Goal: Book appointment/travel/reservation

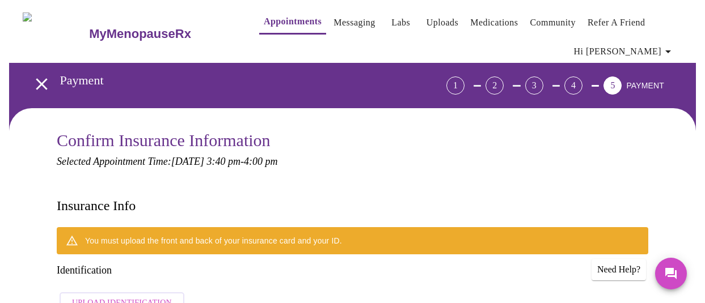
scroll to position [203, 0]
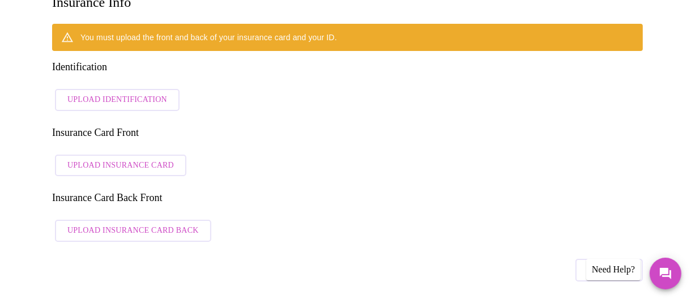
click at [141, 159] on span "Upload Insurance Card" at bounding box center [120, 166] width 107 height 14
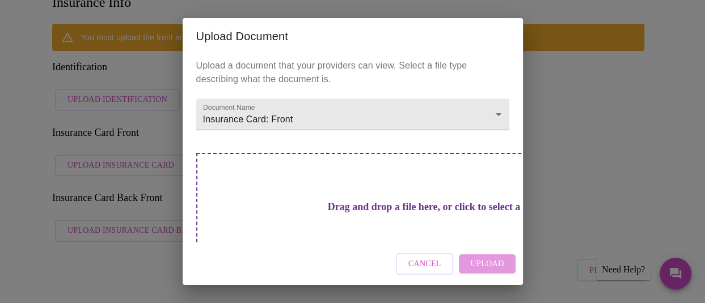
click at [583, 65] on div "Upload Document Upload a document that your providers can view. Select a file t…" at bounding box center [352, 151] width 705 height 303
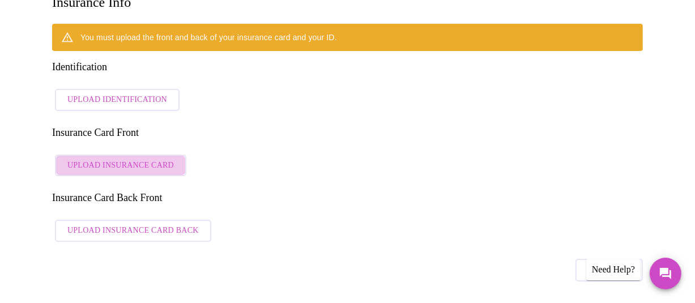
click at [121, 159] on span "Upload Insurance Card" at bounding box center [120, 166] width 107 height 14
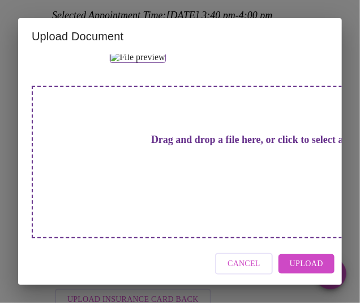
scroll to position [255, 0]
click at [308, 264] on span "Upload" at bounding box center [306, 264] width 33 height 14
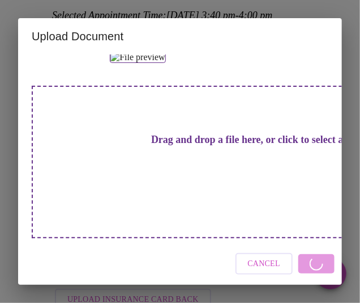
scroll to position [28, 0]
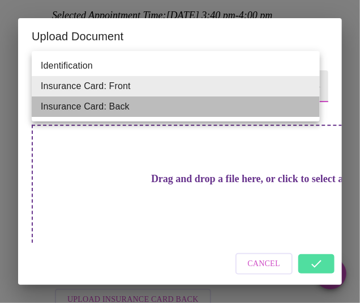
click at [99, 108] on li "Insurance Card: Back" at bounding box center [176, 106] width 288 height 20
type input "Insurance Card: Back"
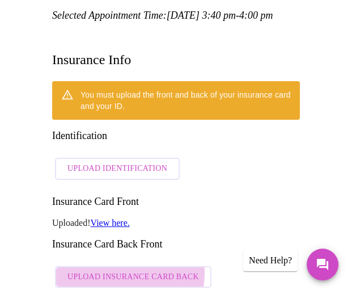
click at [111, 270] on span "Upload Insurance Card Back" at bounding box center [132, 277] width 131 height 14
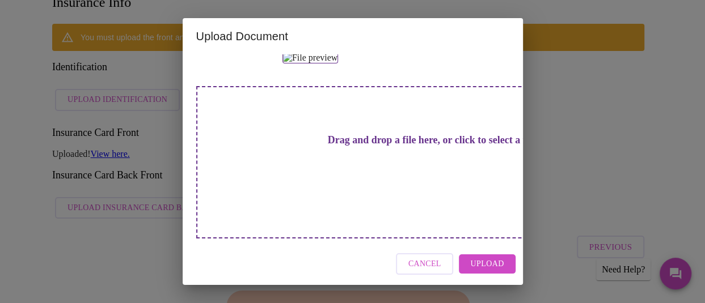
scroll to position [262, 0]
click at [498, 263] on span "Upload" at bounding box center [486, 264] width 33 height 14
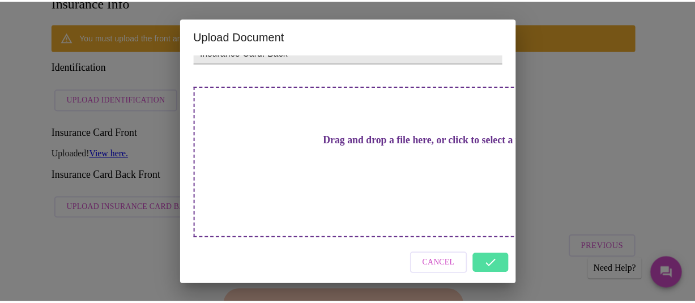
scroll to position [28, 0]
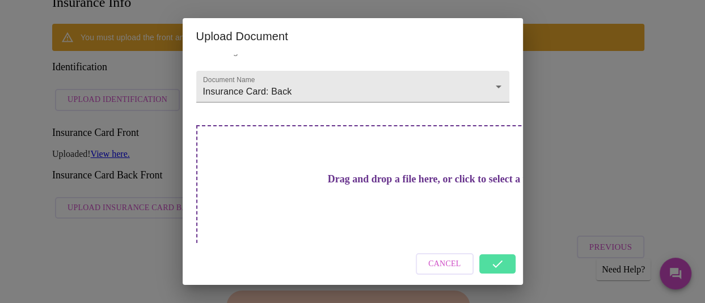
click at [495, 266] on div "Cancel" at bounding box center [353, 264] width 340 height 43
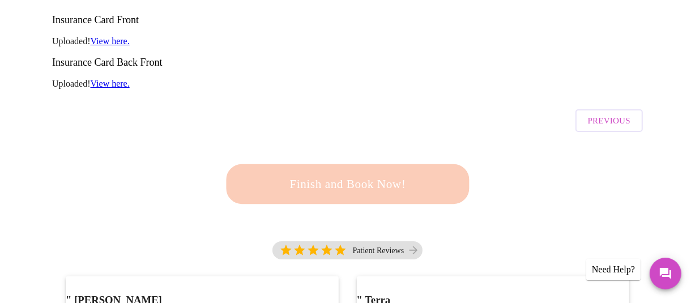
scroll to position [317, 0]
click at [364, 148] on div "Finish and Book Now!" at bounding box center [348, 183] width 250 height 70
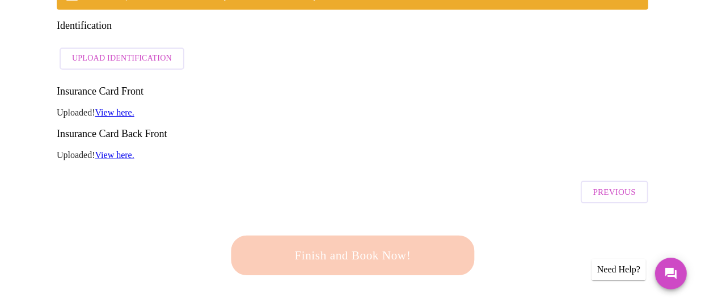
scroll to position [90, 0]
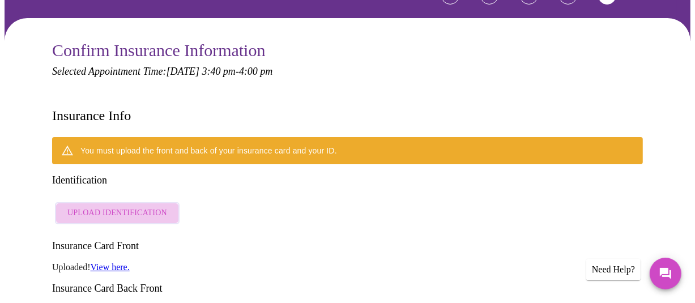
click at [116, 206] on span "Upload Identification" at bounding box center [117, 213] width 100 height 14
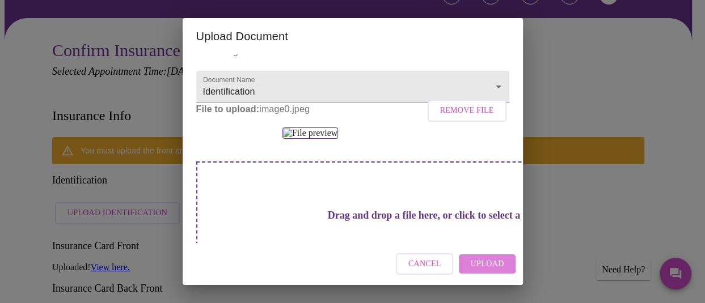
drag, startPoint x: 479, startPoint y: 262, endPoint x: 483, endPoint y: 235, distance: 27.5
click at [479, 262] on span "Upload" at bounding box center [486, 264] width 33 height 14
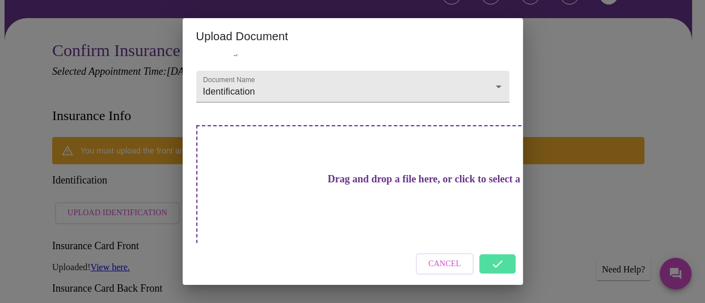
click at [493, 267] on div "Cancel" at bounding box center [353, 264] width 340 height 43
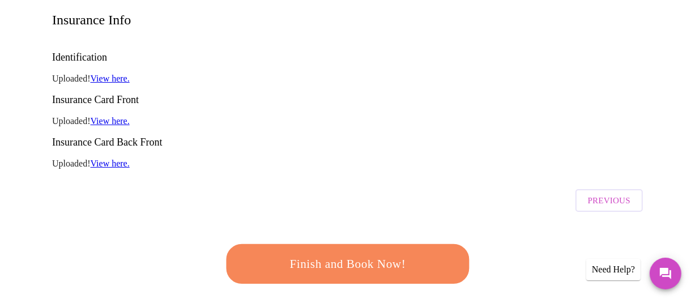
scroll to position [203, 0]
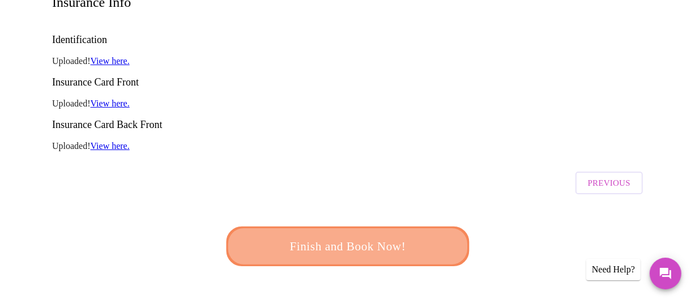
click at [346, 236] on span "Finish and Book Now!" at bounding box center [348, 246] width 210 height 21
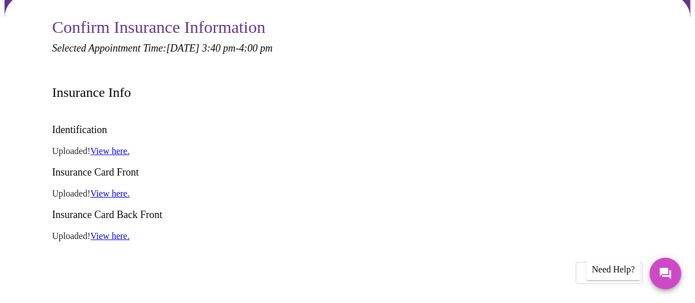
scroll to position [227, 0]
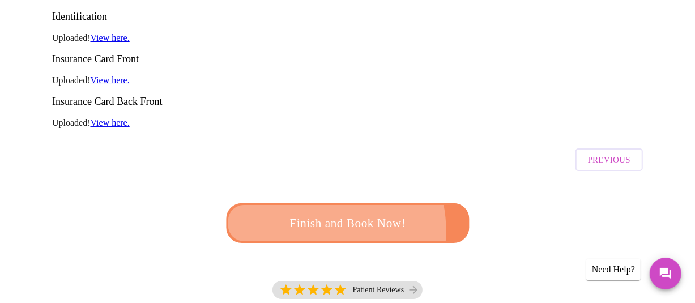
click at [311, 213] on span "Finish and Book Now!" at bounding box center [348, 223] width 210 height 21
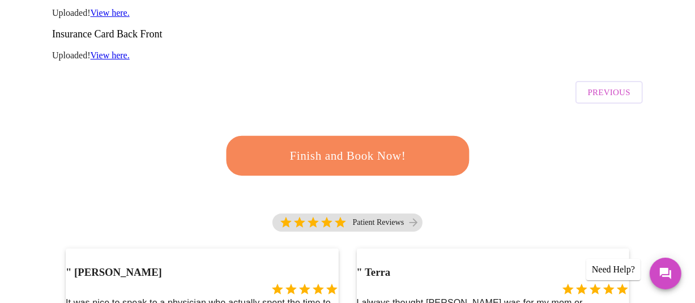
scroll to position [298, 0]
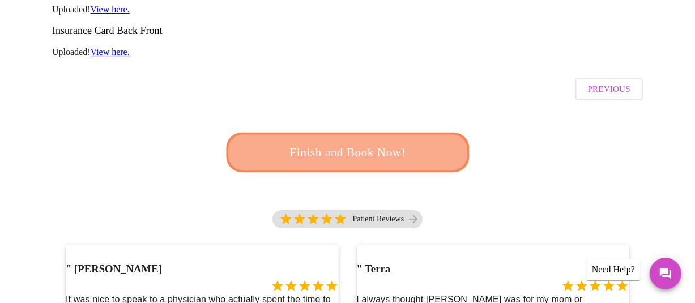
click at [348, 142] on span "Finish and Book Now!" at bounding box center [348, 152] width 210 height 21
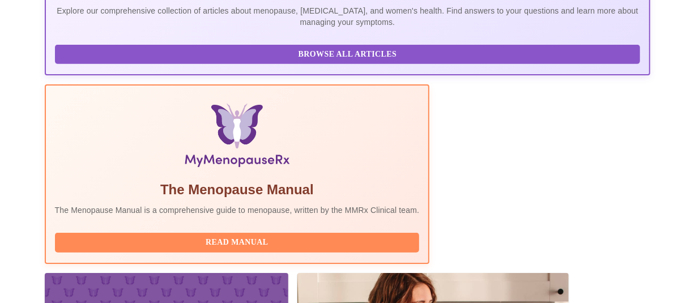
scroll to position [332, 0]
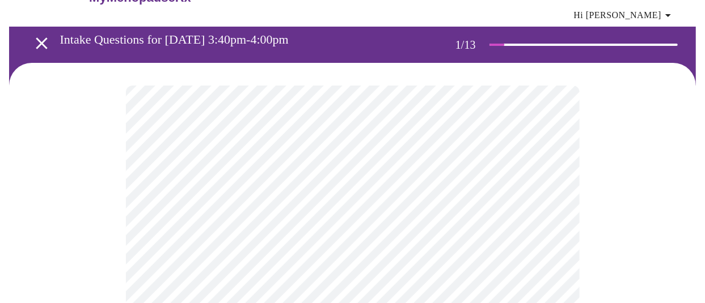
scroll to position [57, 0]
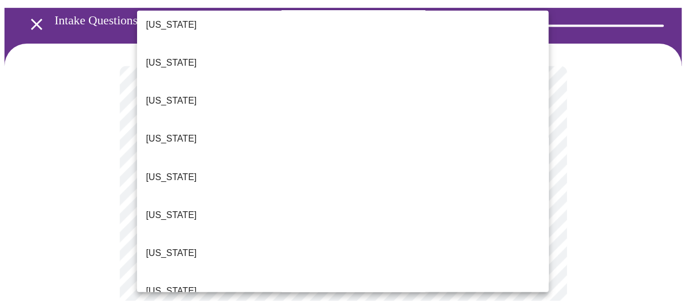
scroll to position [170, 0]
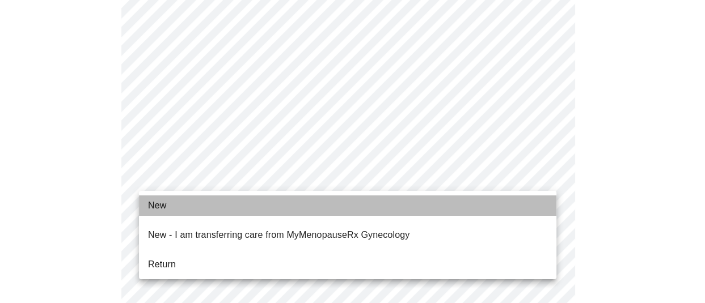
click at [159, 207] on span "New" at bounding box center [157, 206] width 18 height 14
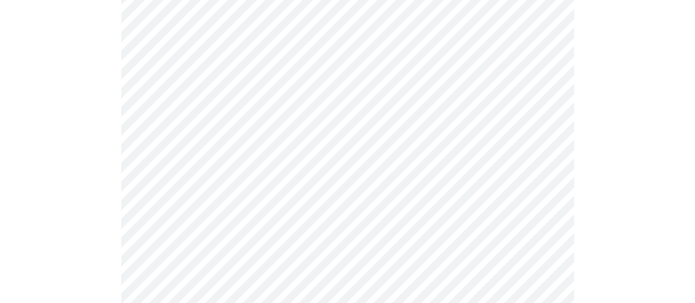
scroll to position [680, 0]
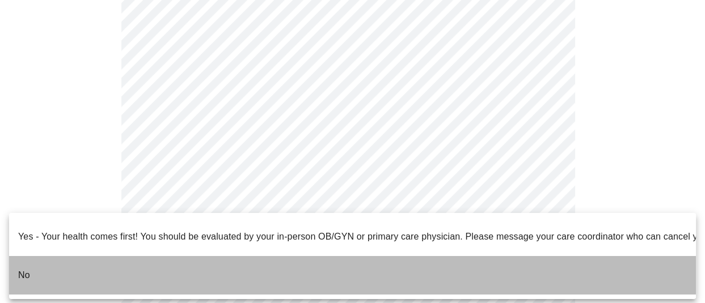
click at [23, 269] on p "No" at bounding box center [24, 276] width 12 height 14
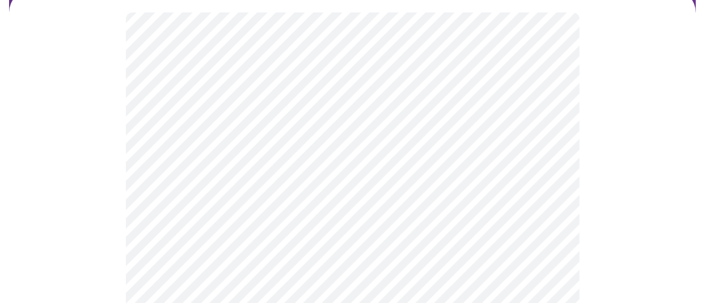
scroll to position [113, 0]
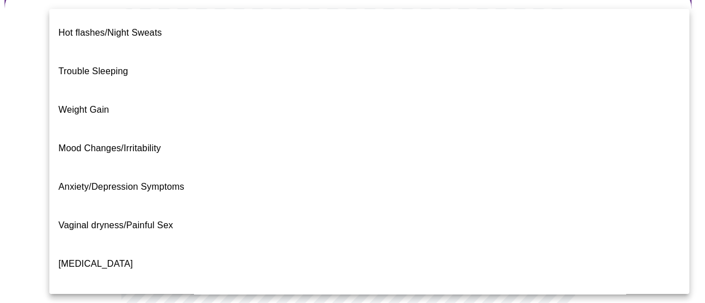
click at [525, 141] on body "MyMenopauseRx Appointments Messaging Labs Uploads Medications Community Refer a…" at bounding box center [352, 239] width 695 height 697
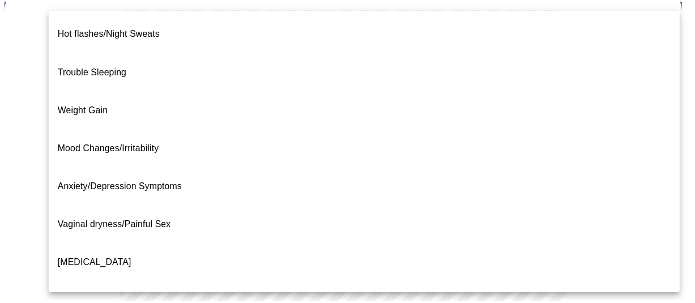
scroll to position [0, 0]
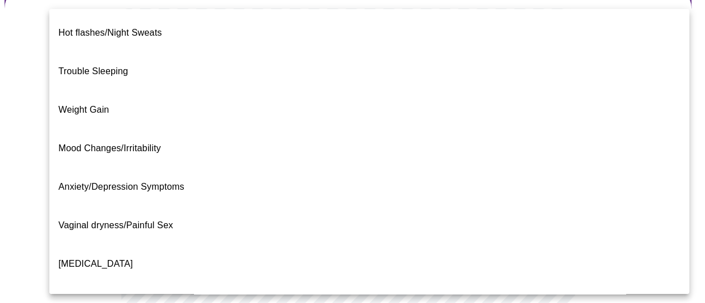
click at [187, 27] on li "Hot flashes/Night Sweats" at bounding box center [368, 33] width 639 height 39
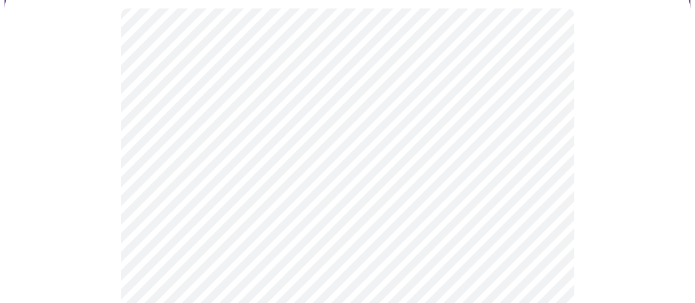
scroll to position [170, 0]
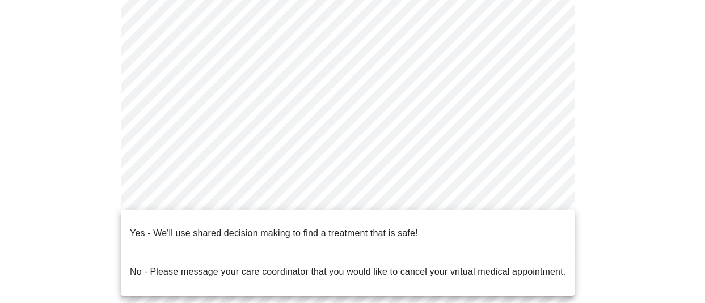
click at [282, 200] on body "MyMenopauseRx Appointments Messaging Labs Uploads Medications Community Refer a…" at bounding box center [352, 179] width 695 height 690
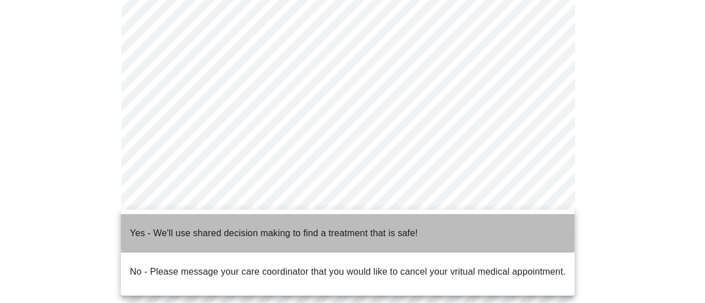
click at [290, 227] on p "Yes - We'll use shared decision making to find a treatment that is safe!" at bounding box center [273, 234] width 287 height 14
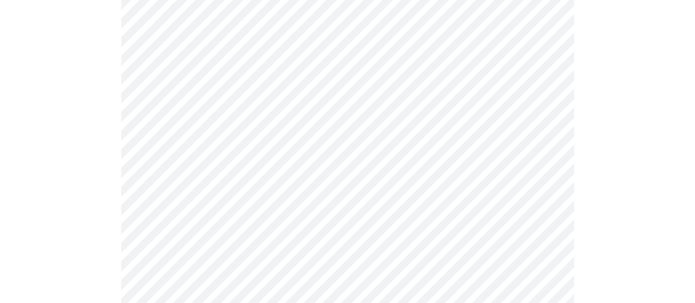
scroll to position [283, 0]
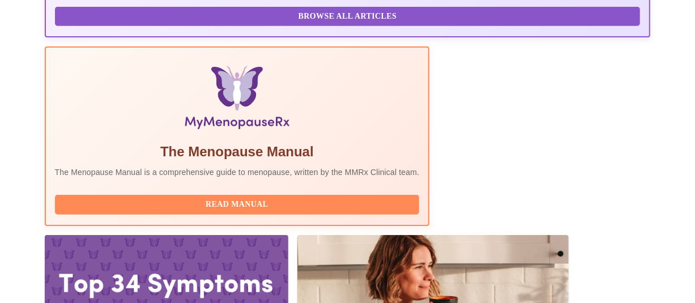
scroll to position [332, 0]
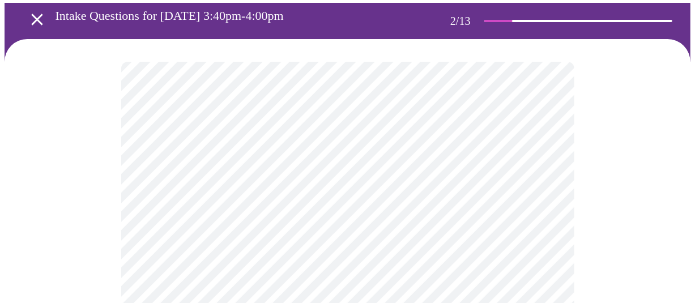
scroll to position [113, 0]
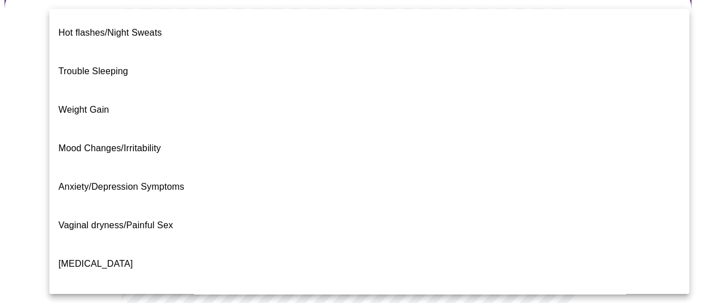
click at [498, 130] on body "MyMenopauseRx Appointments Messaging Labs Uploads Medications Community Refer a…" at bounding box center [352, 239] width 695 height 697
click at [164, 29] on li "Hot flashes/Night Sweats" at bounding box center [368, 33] width 639 height 39
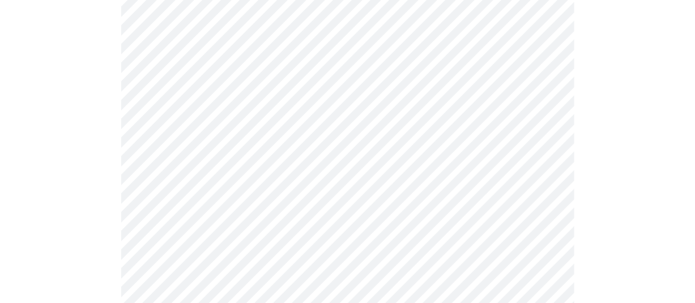
scroll to position [227, 0]
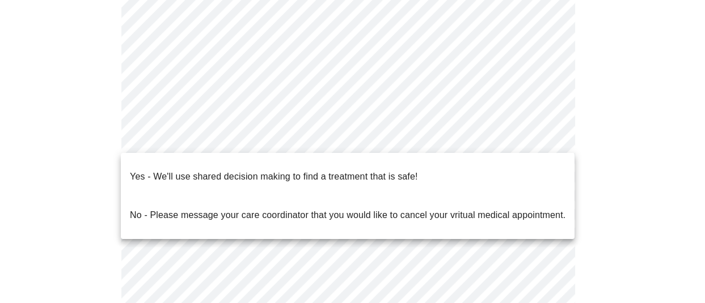
click at [521, 135] on body "MyMenopauseRx Appointments Messaging Labs Uploads Medications Community Refer a…" at bounding box center [352, 123] width 695 height 690
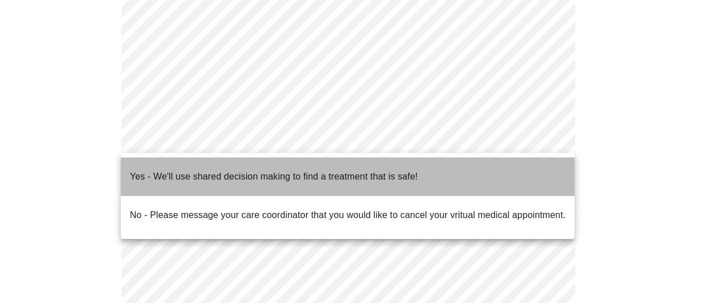
click at [321, 171] on p "Yes - We'll use shared decision making to find a treatment that is safe!" at bounding box center [273, 177] width 287 height 14
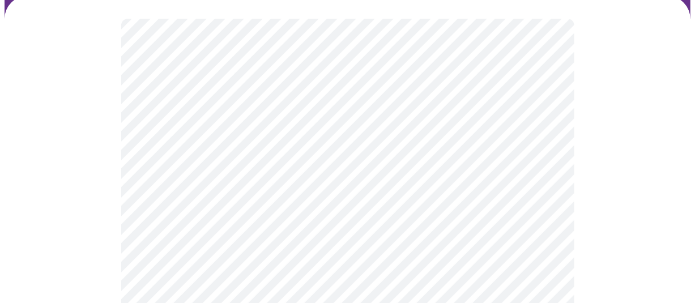
scroll to position [113, 0]
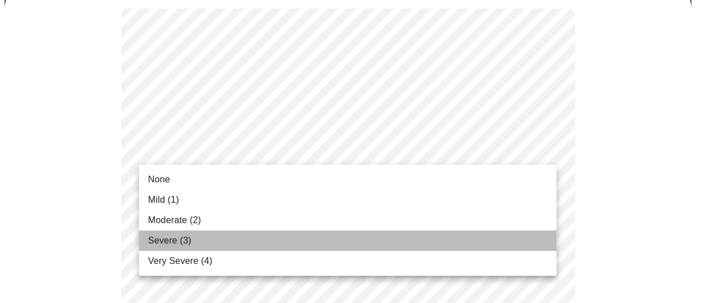
click at [166, 242] on span "Severe (3)" at bounding box center [169, 241] width 43 height 14
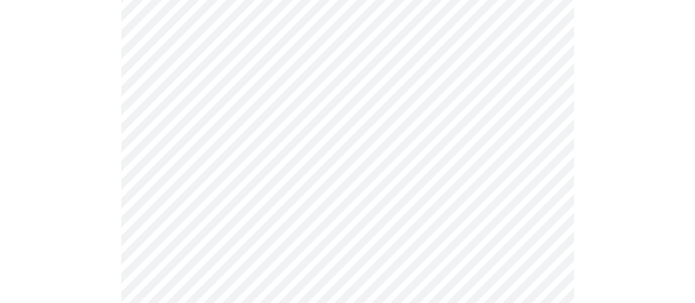
scroll to position [227, 0]
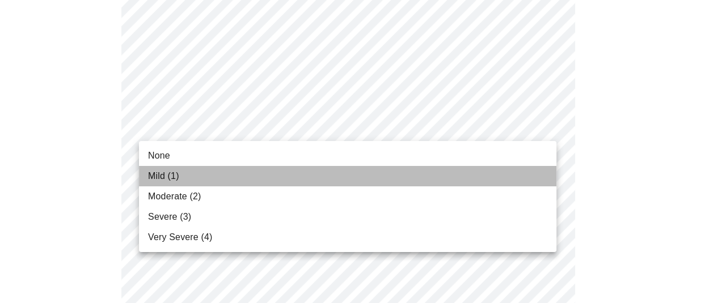
click at [161, 169] on span "Mild (1)" at bounding box center [163, 176] width 31 height 14
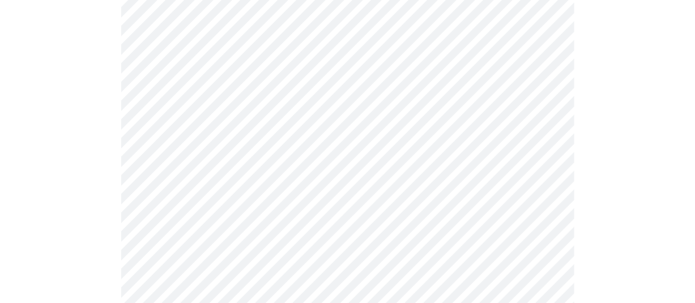
scroll to position [283, 0]
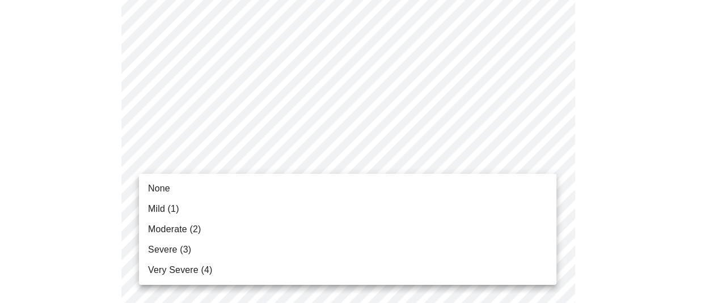
click at [155, 254] on span "Severe (3)" at bounding box center [169, 250] width 43 height 14
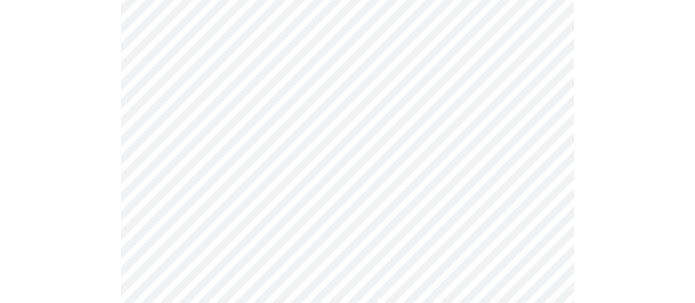
scroll to position [340, 0]
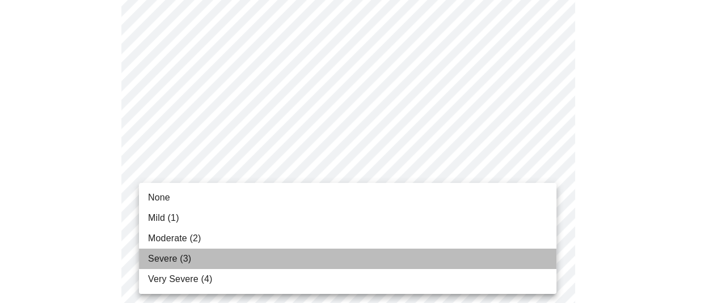
click at [168, 257] on span "Severe (3)" at bounding box center [169, 259] width 43 height 14
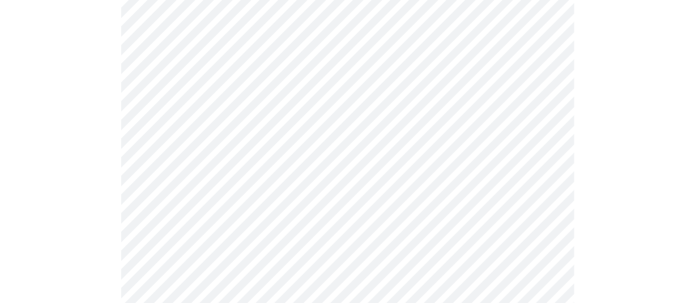
scroll to position [397, 0]
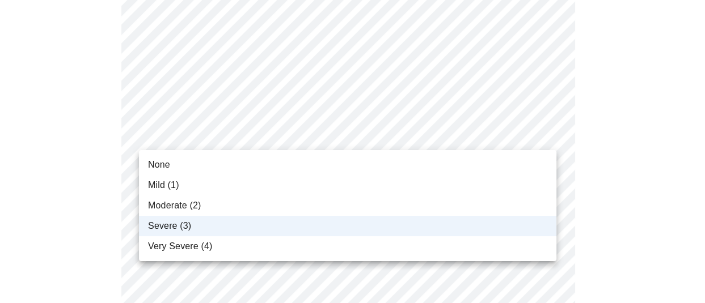
click at [171, 203] on span "Moderate (2)" at bounding box center [174, 206] width 53 height 14
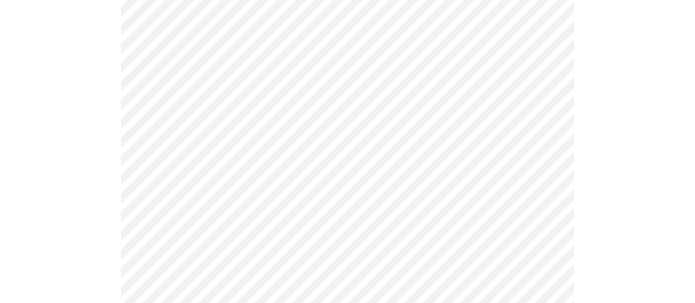
scroll to position [453, 0]
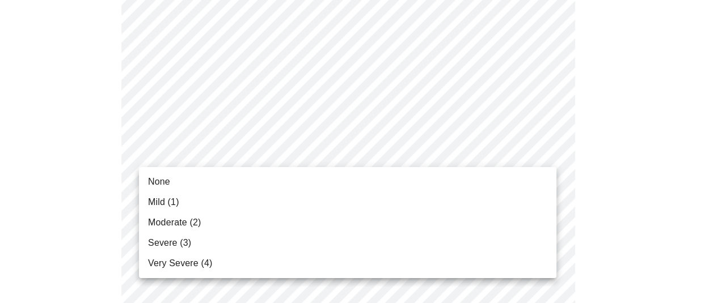
click at [263, 154] on body "MyMenopauseRx Appointments Messaging Labs Uploads Medications Community Refer a…" at bounding box center [352, 280] width 695 height 1459
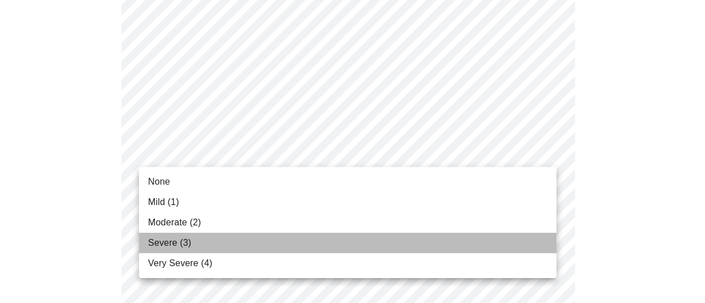
click at [181, 241] on span "Severe (3)" at bounding box center [169, 243] width 43 height 14
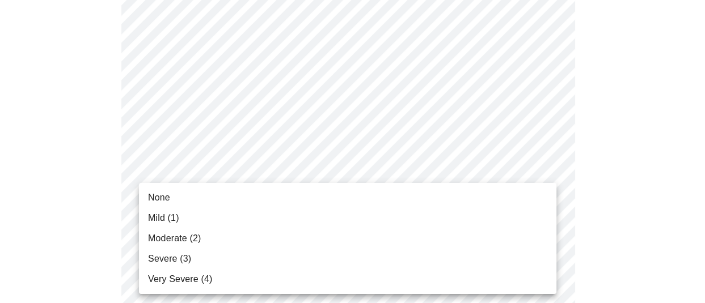
click at [266, 228] on body "MyMenopauseRx Appointments Messaging Labs Uploads Medications Community Refer a…" at bounding box center [352, 273] width 695 height 1444
click at [164, 237] on span "Moderate (2)" at bounding box center [174, 239] width 53 height 14
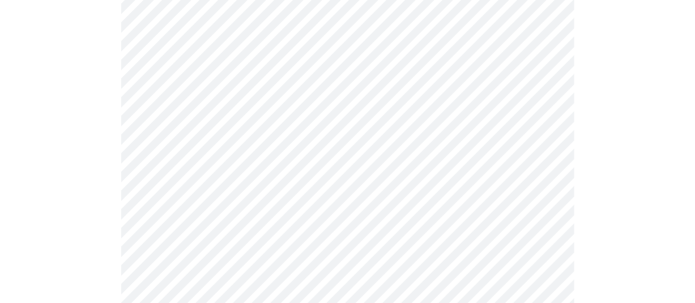
scroll to position [623, 0]
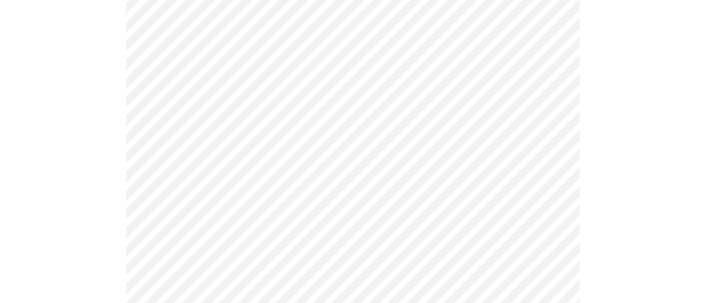
click at [331, 147] on body "MyMenopauseRx Appointments Messaging Labs Uploads Medications Community Refer a…" at bounding box center [352, 95] width 695 height 1428
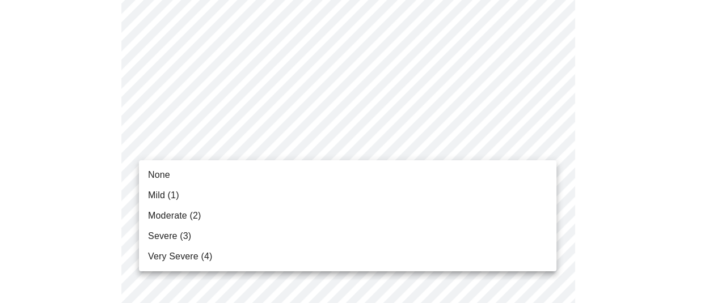
click at [159, 241] on span "Severe (3)" at bounding box center [169, 237] width 43 height 14
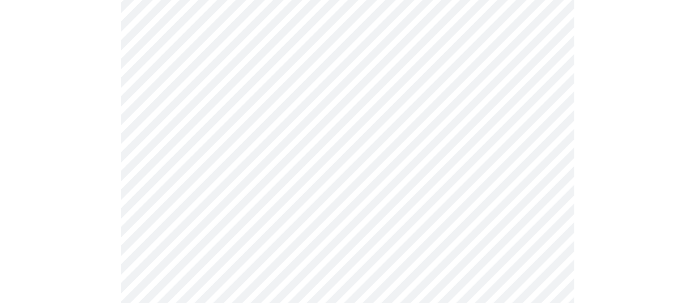
scroll to position [737, 0]
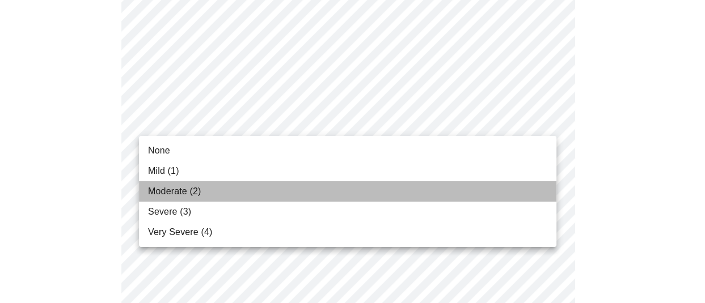
drag, startPoint x: 193, startPoint y: 190, endPoint x: 390, endPoint y: 133, distance: 205.0
click at [194, 190] on span "Moderate (2)" at bounding box center [174, 192] width 53 height 14
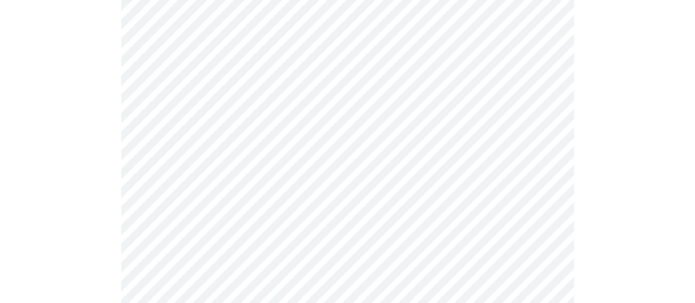
scroll to position [793, 0]
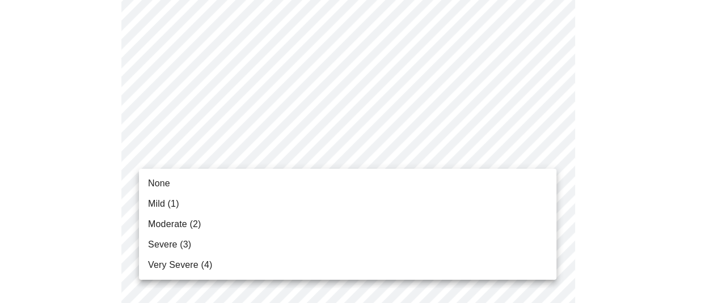
click at [192, 226] on span "Moderate (2)" at bounding box center [174, 225] width 53 height 14
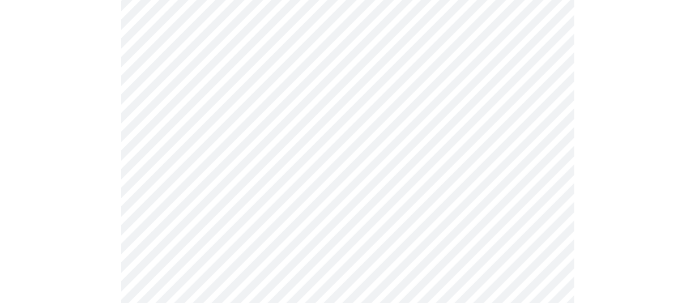
scroll to position [907, 0]
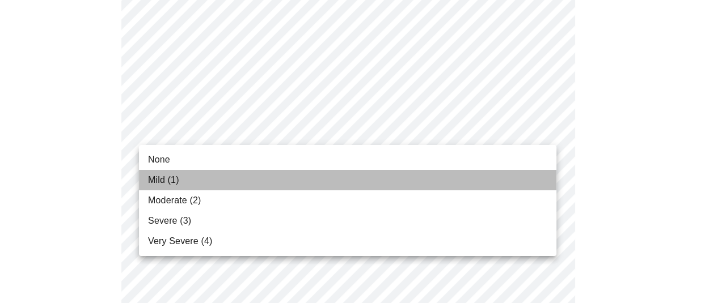
click at [209, 183] on li "Mild (1)" at bounding box center [347, 180] width 417 height 20
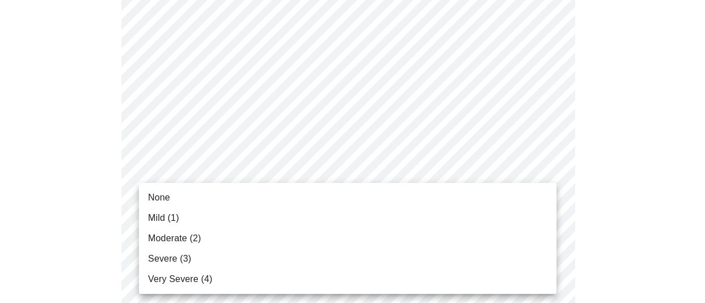
click at [160, 258] on span "Severe (3)" at bounding box center [169, 259] width 43 height 14
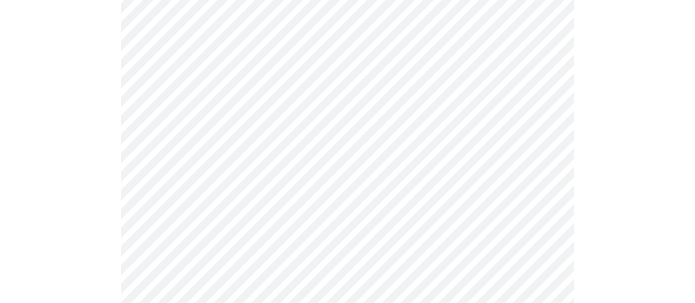
scroll to position [567, 0]
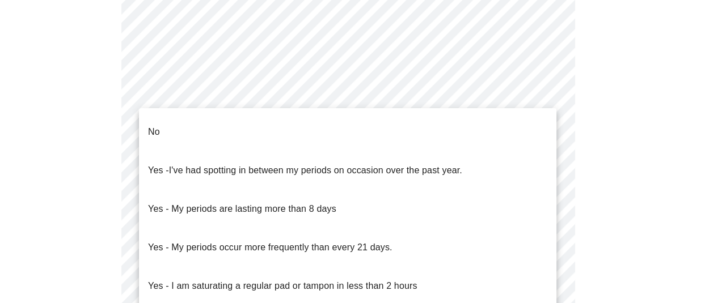
click at [402, 139] on body "MyMenopauseRx Appointments Messaging Labs Uploads Medications Community Refer a…" at bounding box center [352, 5] width 695 height 1134
click at [139, 117] on li "No" at bounding box center [347, 132] width 417 height 39
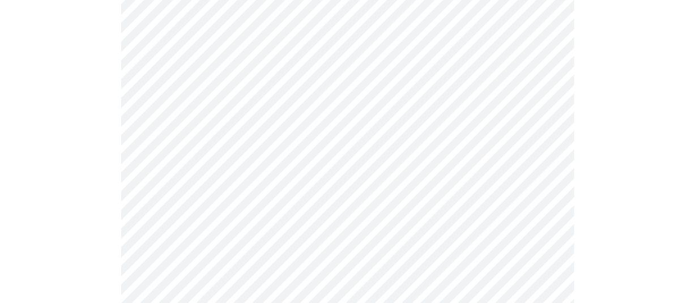
click at [357, 212] on body "MyMenopauseRx Appointments Messaging Labs Uploads Medications Community Refer a…" at bounding box center [348, 1] width 686 height 1127
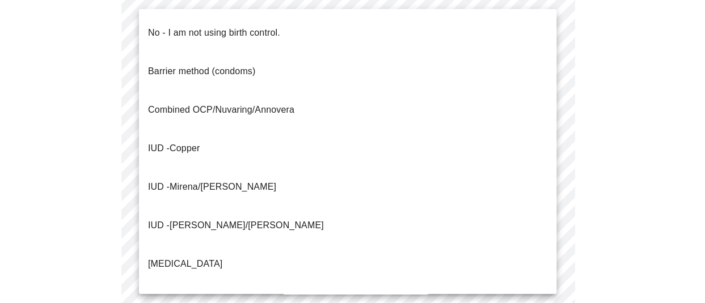
click at [179, 26] on p "No - I am not using birth control." at bounding box center [214, 33] width 132 height 14
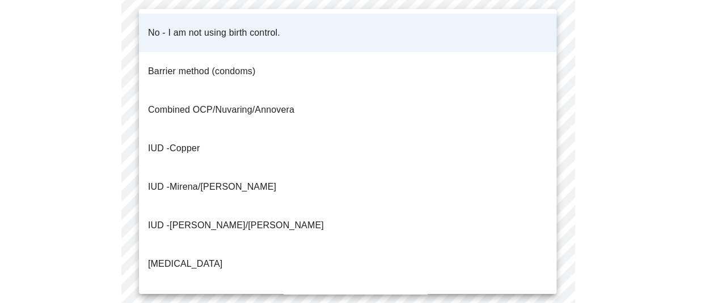
click at [176, 26] on p "No - I am not using birth control." at bounding box center [214, 33] width 132 height 14
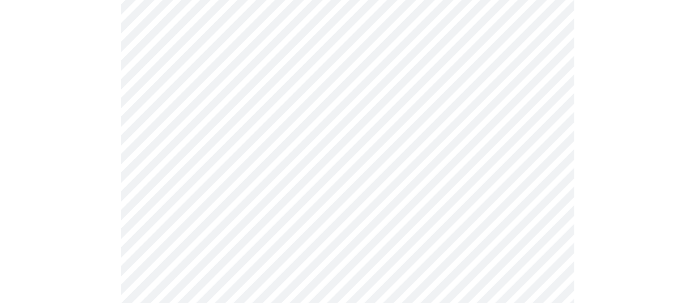
scroll to position [680, 0]
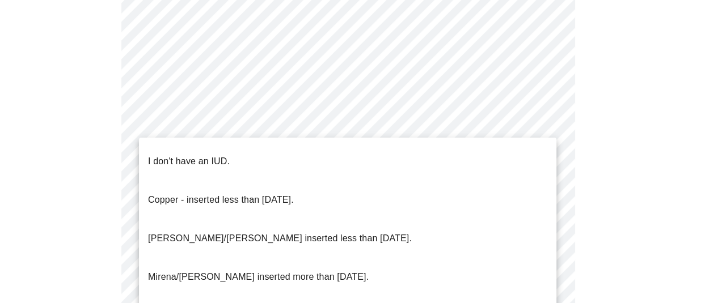
click at [196, 155] on p "I don't have an IUD." at bounding box center [189, 162] width 82 height 14
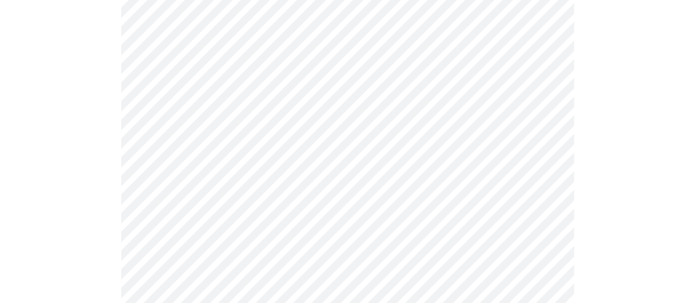
scroll to position [793, 0]
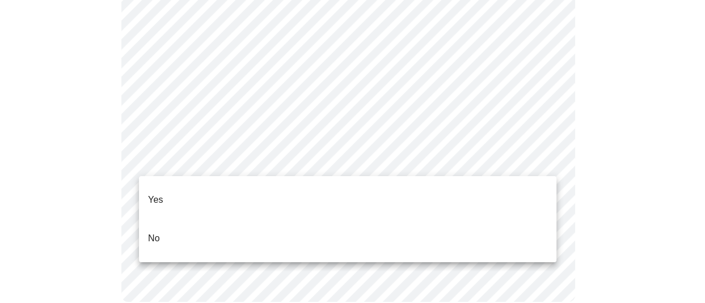
click at [157, 232] on p "No" at bounding box center [154, 239] width 12 height 14
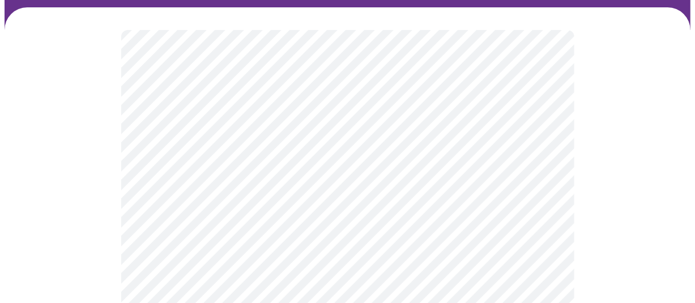
scroll to position [113, 0]
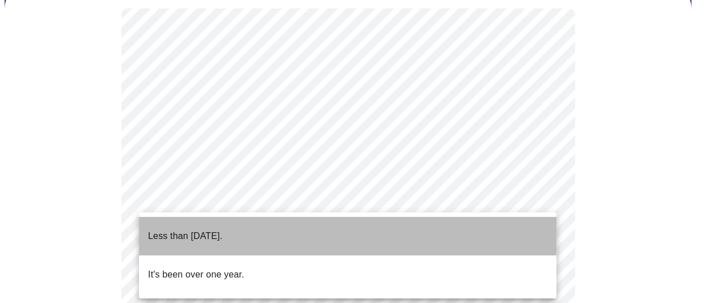
click at [222, 230] on p "Less than [DATE]." at bounding box center [185, 237] width 74 height 14
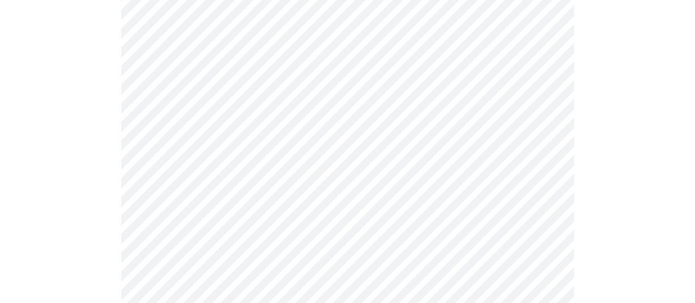
scroll to position [227, 0]
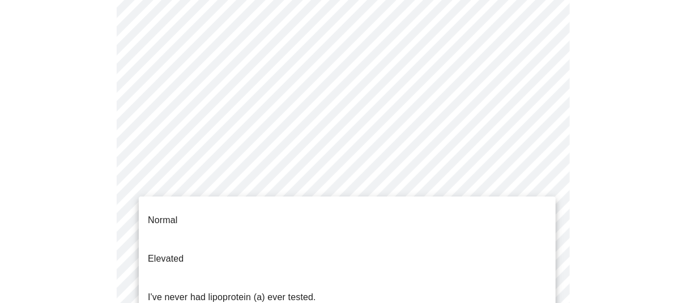
click at [338, 180] on body "MyMenopauseRx Appointments Messaging Labs Uploads Medications Community Refer a…" at bounding box center [348, 241] width 686 height 927
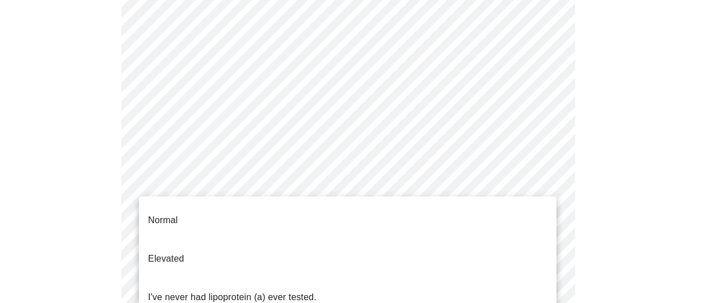
click at [172, 214] on p "Normal" at bounding box center [162, 221] width 29 height 14
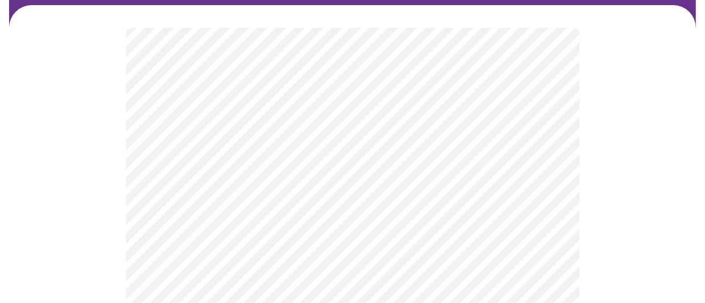
scroll to position [113, 0]
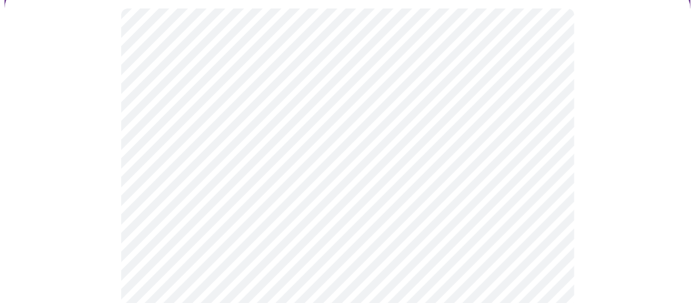
click at [211, 222] on body "MyMenopauseRx Appointments Messaging Labs Uploads Medications Community Refer a…" at bounding box center [348, 201] width 686 height 621
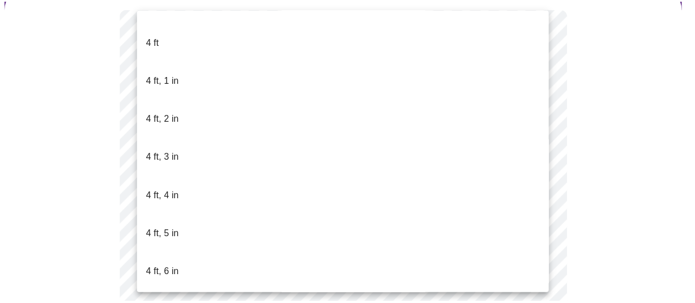
scroll to position [623, 0]
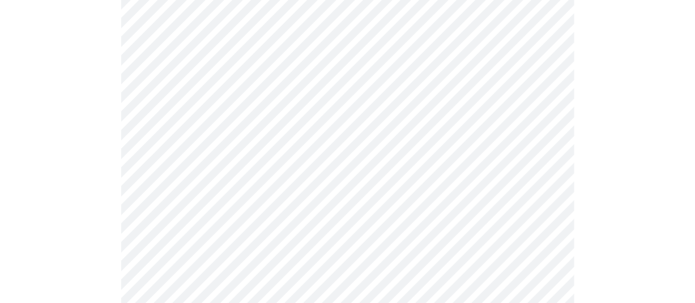
scroll to position [3004, 0]
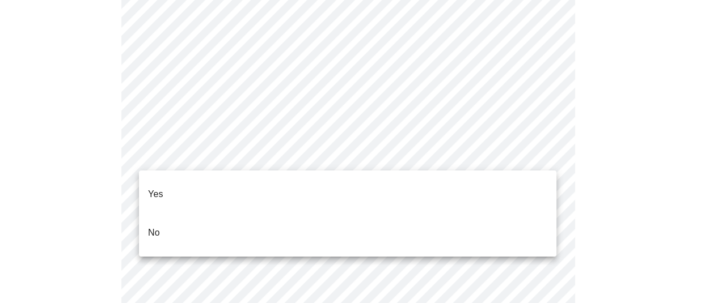
click at [142, 221] on li "No" at bounding box center [347, 233] width 417 height 39
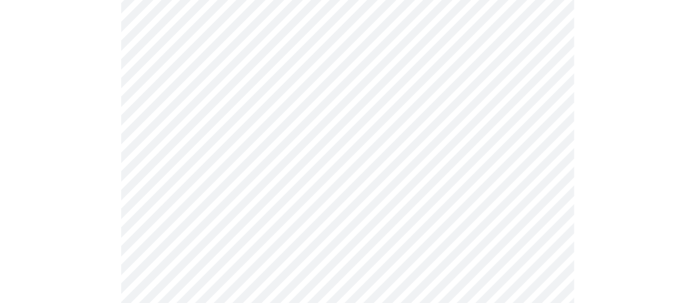
scroll to position [793, 0]
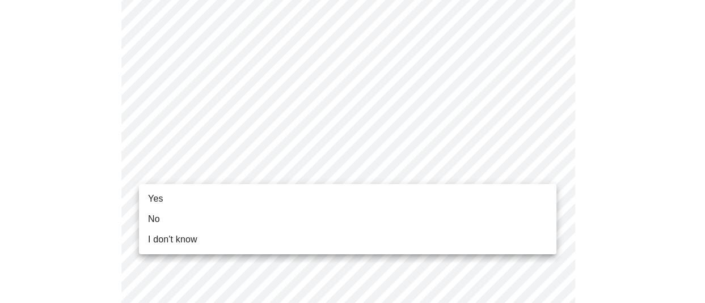
click at [162, 219] on li "No" at bounding box center [347, 219] width 417 height 20
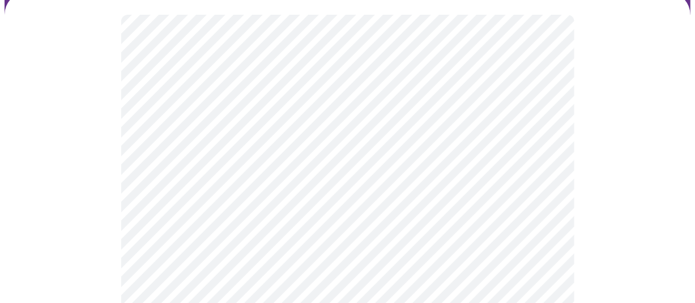
scroll to position [113, 0]
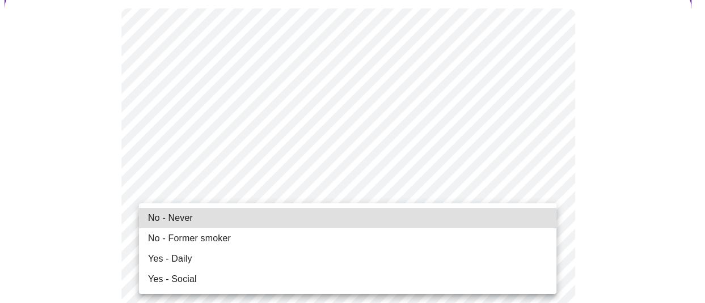
click at [235, 237] on li "No - Former smoker" at bounding box center [347, 238] width 417 height 20
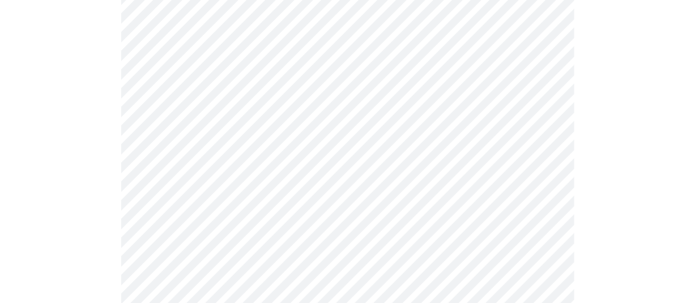
scroll to position [1020, 0]
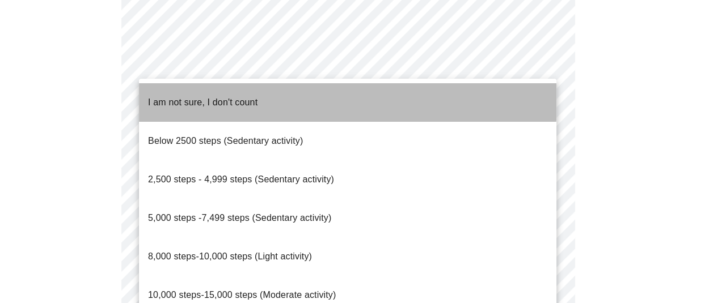
click at [260, 93] on li "I am not sure, I don't count" at bounding box center [347, 102] width 417 height 39
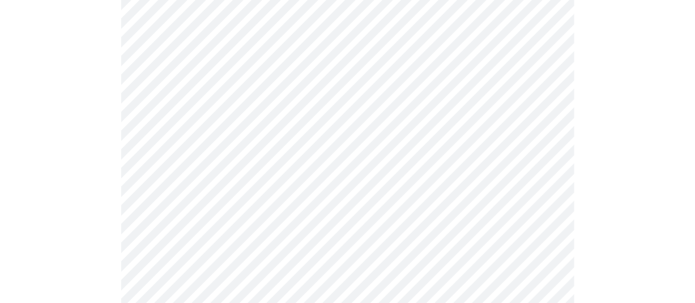
scroll to position [1077, 0]
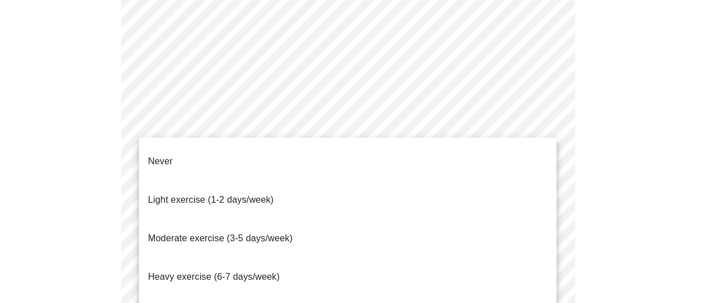
click at [250, 195] on span "Light exercise (1-2 days/week)" at bounding box center [211, 200] width 126 height 10
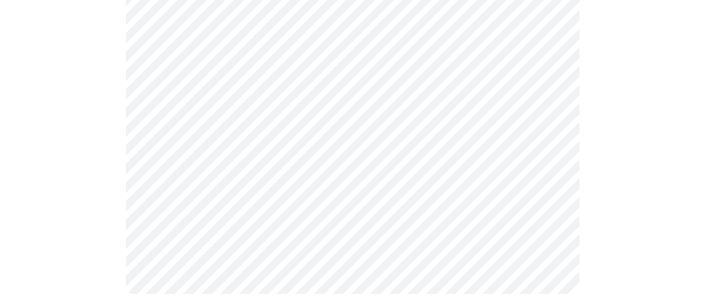
scroll to position [1182, 0]
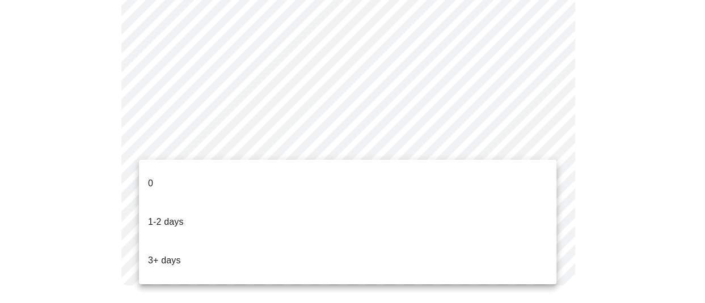
drag, startPoint x: 148, startPoint y: 171, endPoint x: 251, endPoint y: 148, distance: 104.4
click at [151, 177] on p "0" at bounding box center [150, 184] width 5 height 14
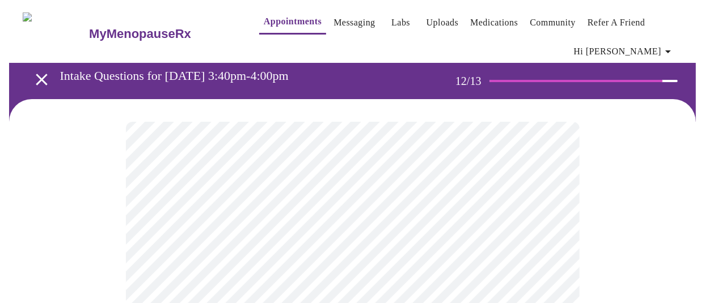
scroll to position [89, 0]
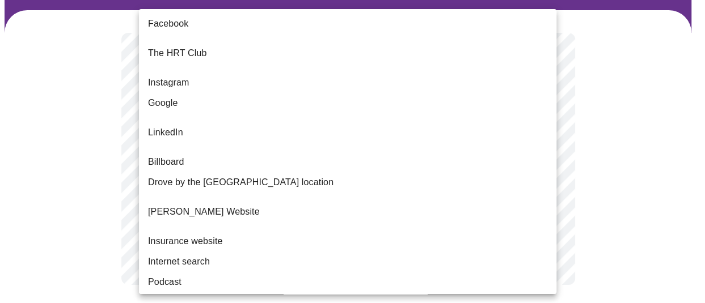
click at [461, 161] on body "MyMenopauseRx Appointments Messaging Labs Uploads Medications Community Refer a…" at bounding box center [352, 112] width 695 height 392
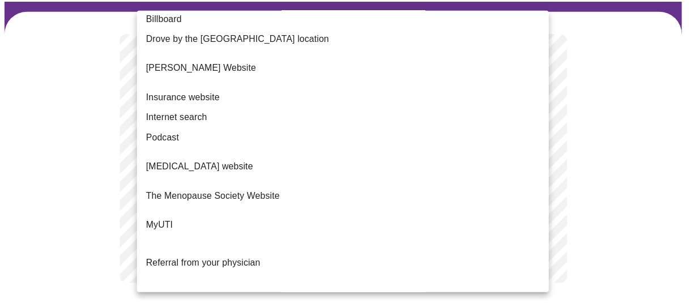
scroll to position [170, 0]
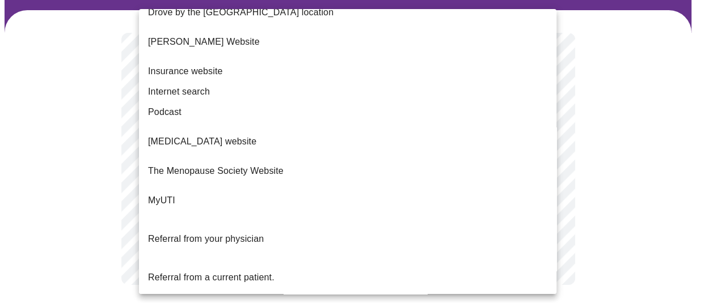
click at [210, 82] on li "Internet search" at bounding box center [347, 92] width 417 height 20
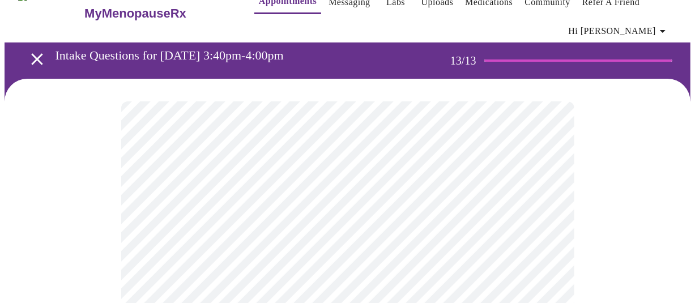
scroll to position [57, 0]
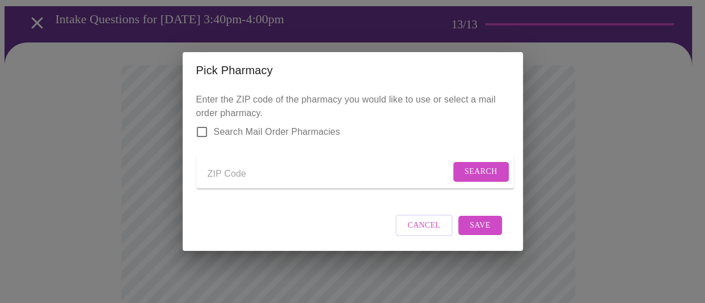
click at [304, 174] on input "Send a message to your care team" at bounding box center [328, 174] width 243 height 18
click at [480, 178] on form "7167 Search" at bounding box center [354, 171] width 317 height 33
click at [473, 171] on span "Search" at bounding box center [480, 172] width 33 height 14
drag, startPoint x: 256, startPoint y: 167, endPoint x: 185, endPoint y: 172, distance: 70.5
click at [185, 172] on div "Enter the ZIP code of the pharmacy you would like to use or select a mail order…" at bounding box center [353, 169] width 340 height 163
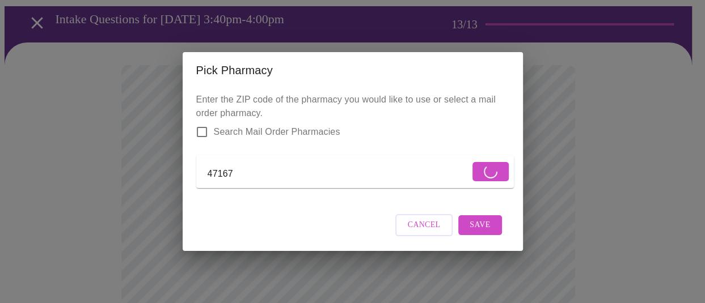
type input "47167"
click at [481, 175] on form "47167" at bounding box center [354, 171] width 317 height 33
drag, startPoint x: 276, startPoint y: 171, endPoint x: 155, endPoint y: 176, distance: 121.4
click at [155, 176] on div "Pick Pharmacy Enter the ZIP code of the pharmacy you would like to use or selec…" at bounding box center [352, 151] width 705 height 303
click at [430, 232] on span "Cancel" at bounding box center [424, 225] width 33 height 14
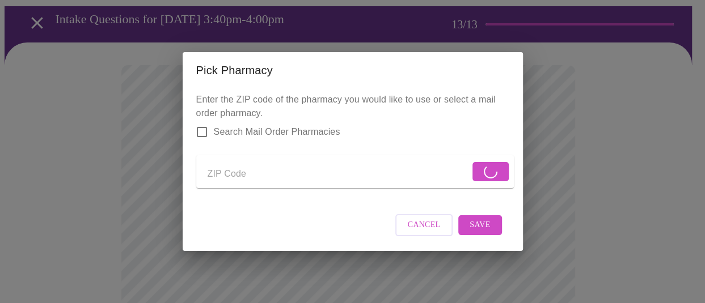
click at [219, 173] on input "Send a message to your care team" at bounding box center [338, 174] width 262 height 18
type input "47167"
click at [489, 164] on form "47167" at bounding box center [354, 171] width 317 height 33
click at [489, 232] on span "Save" at bounding box center [479, 225] width 20 height 14
click at [423, 232] on span "Cancel" at bounding box center [430, 225] width 33 height 14
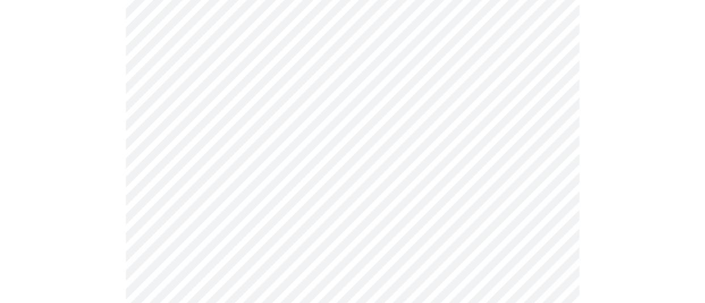
scroll to position [170, 0]
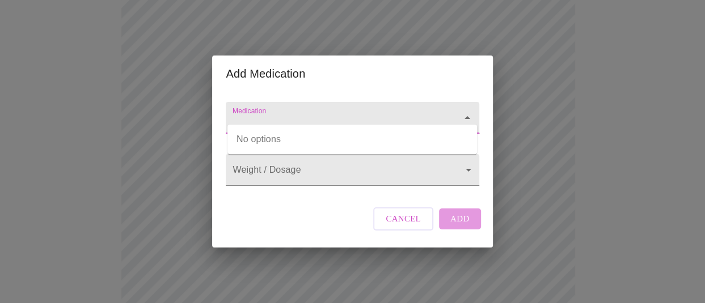
click at [355, 113] on input "Medication" at bounding box center [335, 123] width 211 height 21
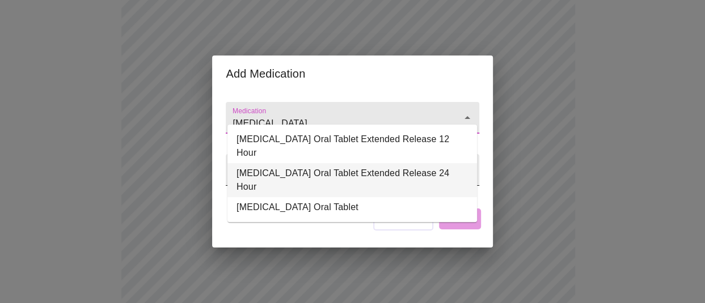
click at [316, 165] on li "[MEDICAL_DATA] Oral Tablet Extended Release 24 Hour" at bounding box center [351, 180] width 249 height 34
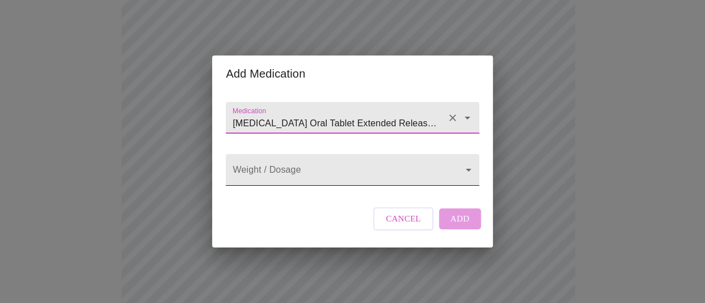
type input "[MEDICAL_DATA] Oral Tablet Extended Release 24 Hour"
click at [316, 165] on body "MyMenopauseRx Appointments Messaging Labs Uploads Medications Community Refer a…" at bounding box center [352, 268] width 695 height 868
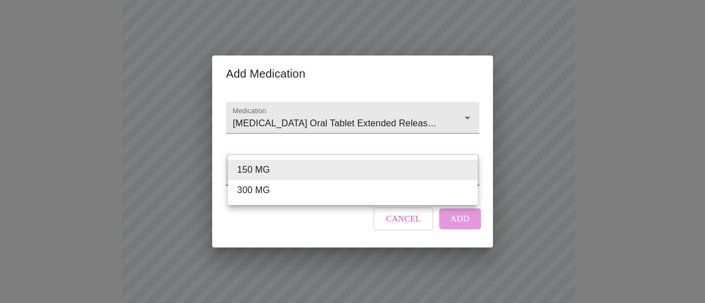
click at [351, 113] on div at bounding box center [352, 151] width 705 height 303
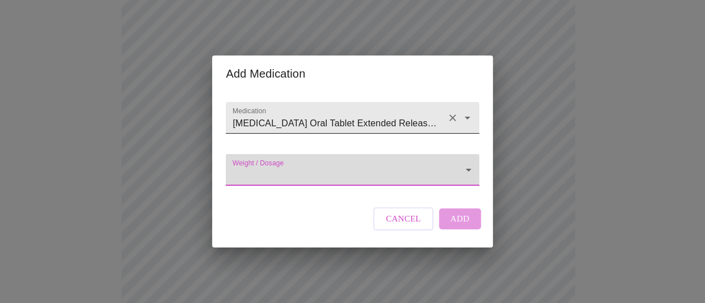
click at [465, 117] on icon "Open" at bounding box center [467, 118] width 6 height 3
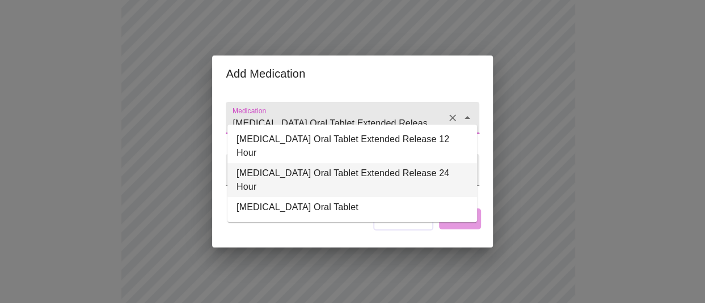
scroll to position [0, 7]
click at [384, 163] on li "[MEDICAL_DATA] Oral Tablet Extended Release 24 Hour" at bounding box center [351, 180] width 249 height 34
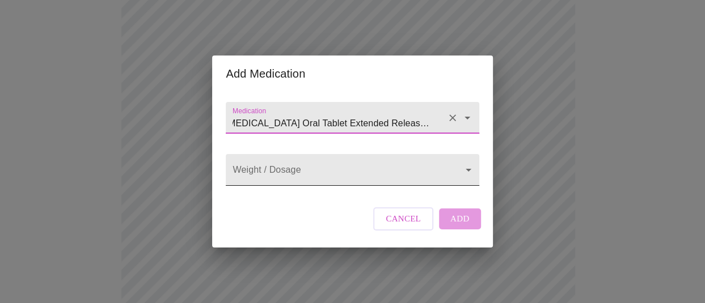
scroll to position [0, 0]
click at [330, 175] on body "MyMenopauseRx Appointments Messaging Labs Uploads Medications Community Refer a…" at bounding box center [352, 268] width 695 height 868
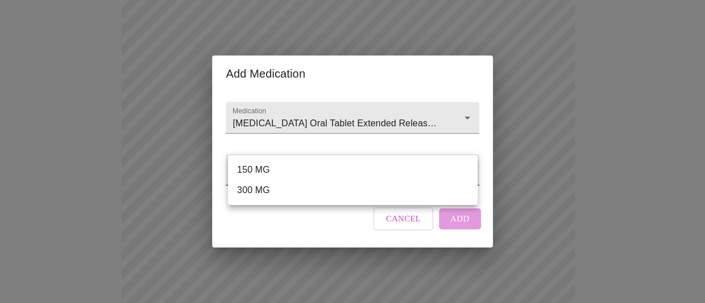
click at [257, 185] on li "300 MG" at bounding box center [352, 190] width 249 height 20
type input "300 MG"
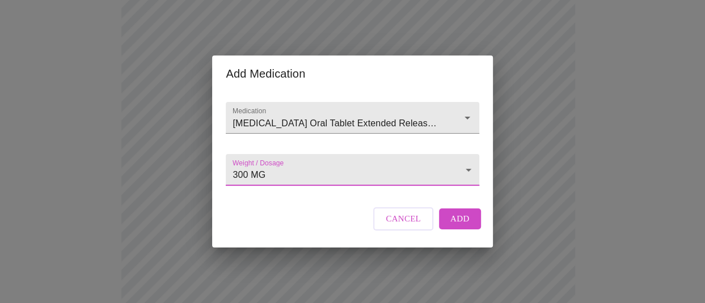
click at [462, 226] on span "Add" at bounding box center [459, 218] width 19 height 15
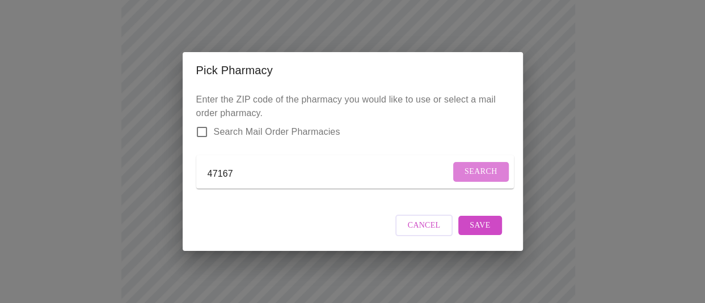
click at [481, 172] on span "Search" at bounding box center [480, 172] width 33 height 14
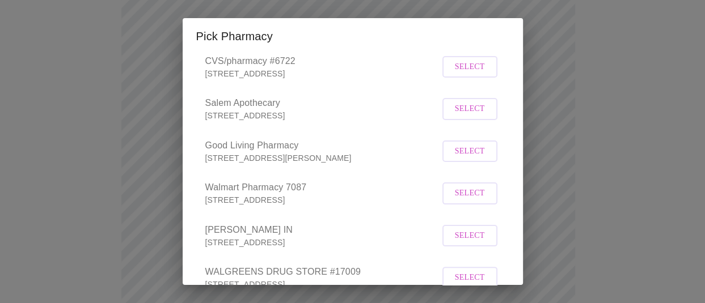
scroll to position [170, 0]
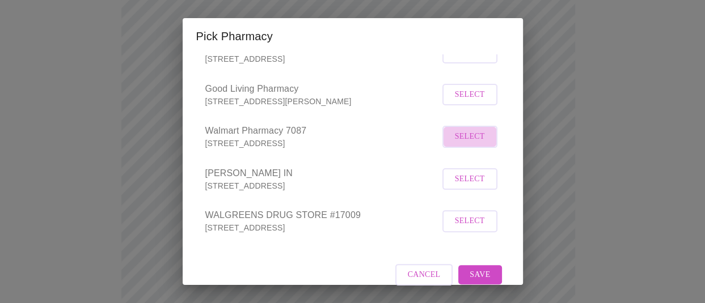
click at [463, 144] on span "Select" at bounding box center [470, 137] width 30 height 14
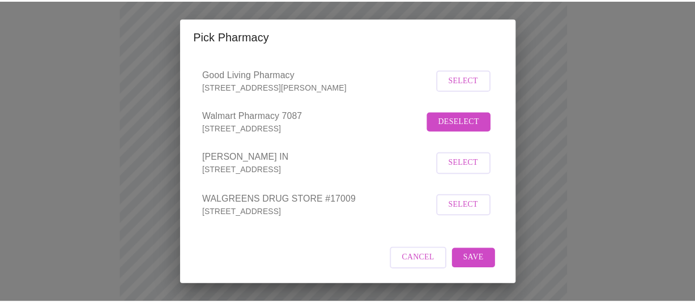
scroll to position [198, 0]
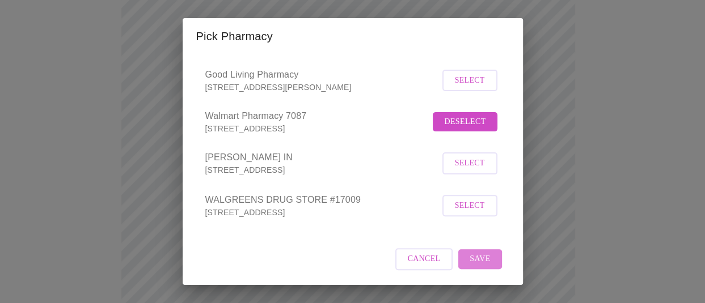
click at [479, 258] on span "Save" at bounding box center [479, 259] width 20 height 14
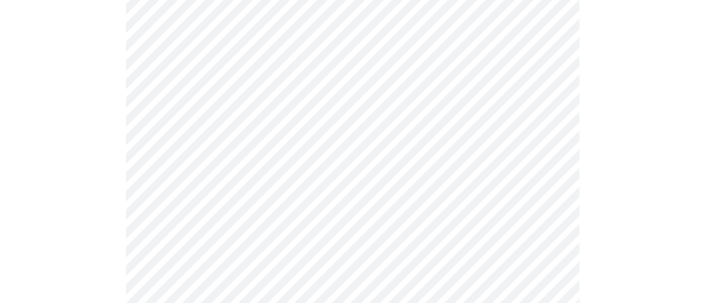
scroll to position [170, 0]
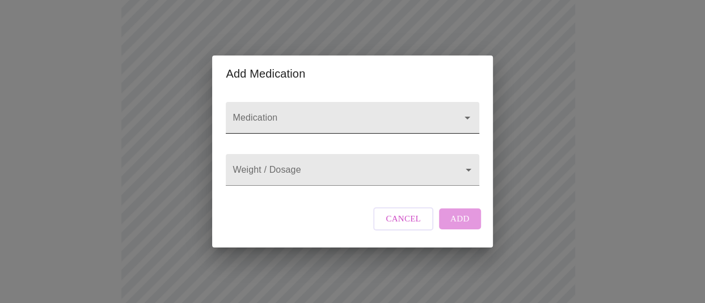
click at [297, 113] on input "Medication" at bounding box center [335, 123] width 211 height 21
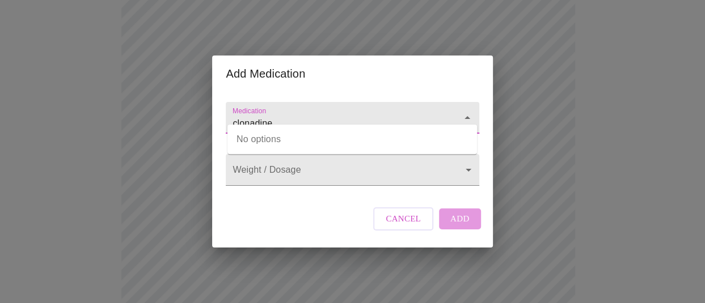
type input "clonadine"
click at [426, 113] on input "Medication" at bounding box center [335, 123] width 211 height 21
type input "clonadine"
click at [337, 163] on body "MyMenopauseRx Appointments Messaging Labs Uploads Medications Community Refer a…" at bounding box center [352, 280] width 695 height 892
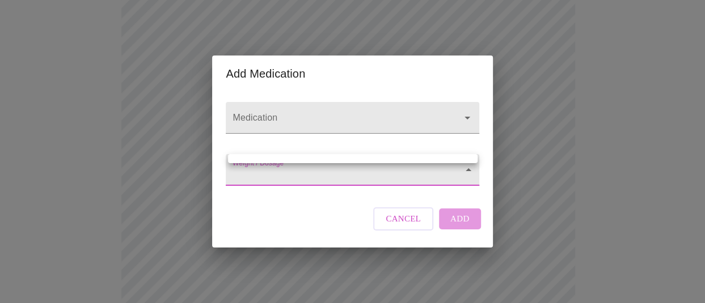
click at [334, 173] on div at bounding box center [352, 151] width 705 height 303
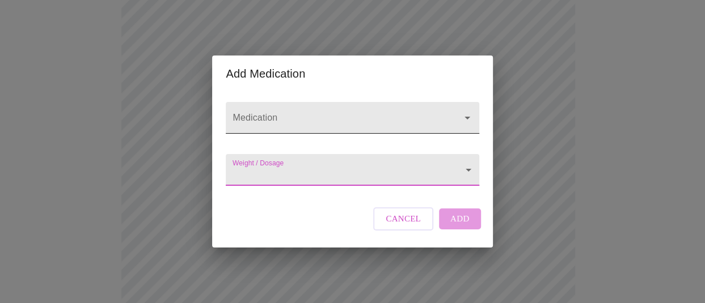
click at [319, 115] on input "Medication" at bounding box center [335, 123] width 211 height 21
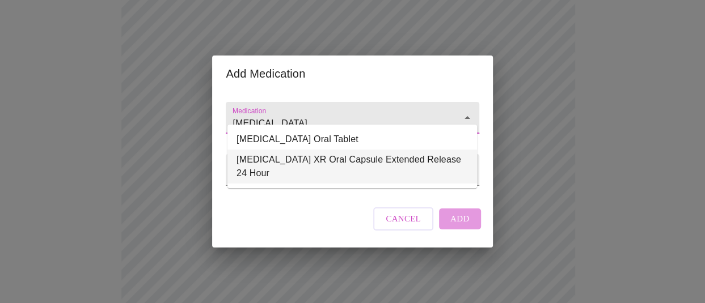
click at [311, 156] on li "[MEDICAL_DATA] XR Oral Capsule Extended Release 24 Hour" at bounding box center [351, 167] width 249 height 34
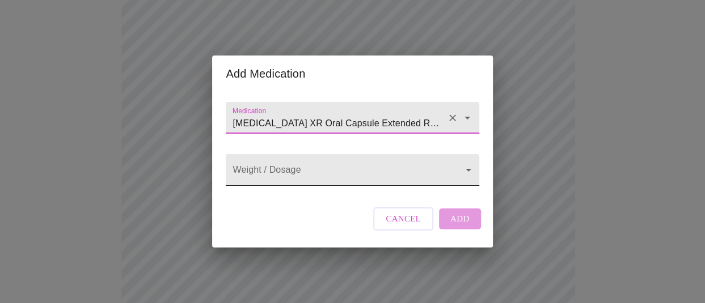
type input "[MEDICAL_DATA] XR Oral Capsule Extended Release 24 Hour"
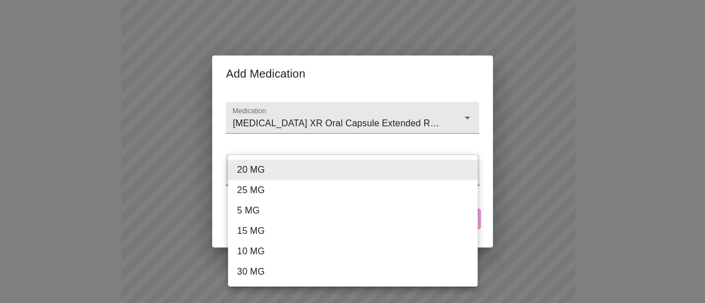
click at [294, 174] on body "MyMenopauseRx Appointments Messaging Labs Uploads Medications Community Refer a…" at bounding box center [352, 280] width 695 height 892
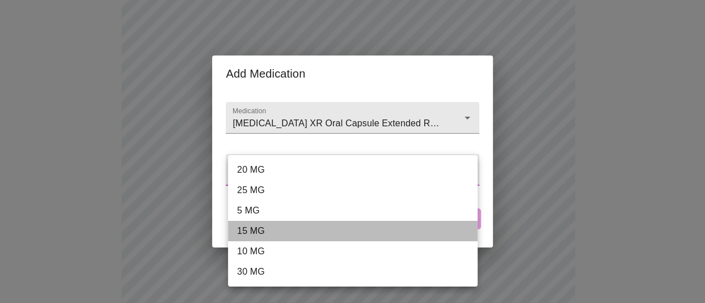
click at [255, 228] on li "15 MG" at bounding box center [352, 231] width 249 height 20
type input "15 MG"
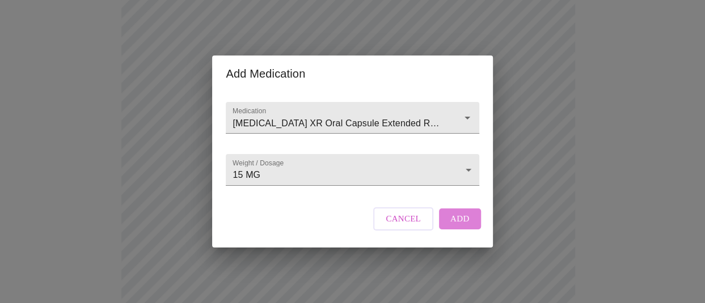
click at [456, 226] on span "Add" at bounding box center [459, 218] width 19 height 15
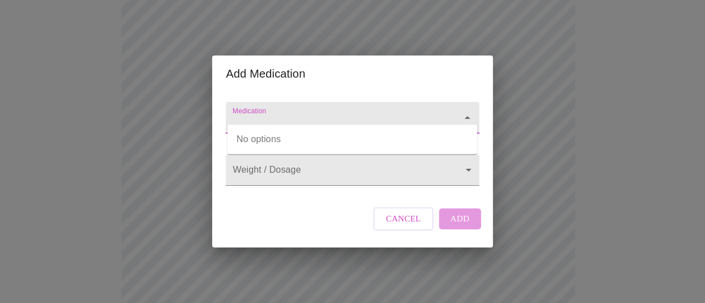
click at [243, 113] on input "Medication" at bounding box center [335, 123] width 211 height 21
type input "clonadine"
click at [340, 172] on body "MyMenopauseRx Appointments Messaging Labs Uploads Medications Community Refer a…" at bounding box center [352, 301] width 695 height 934
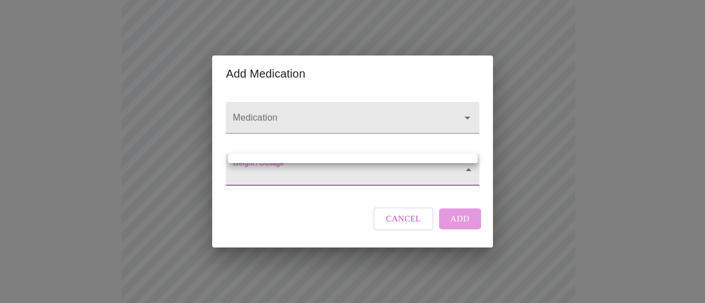
click at [331, 124] on div at bounding box center [352, 151] width 705 height 303
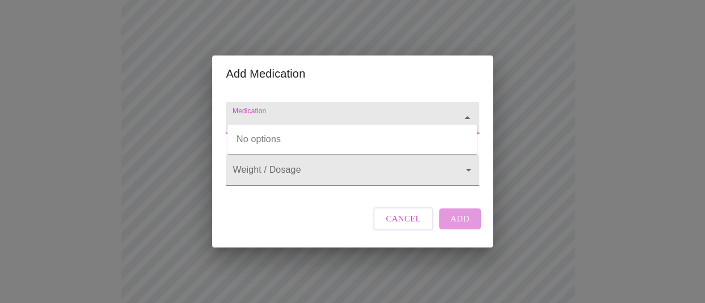
click at [331, 115] on input "Medication" at bounding box center [335, 123] width 211 height 21
type input "Clonadine"
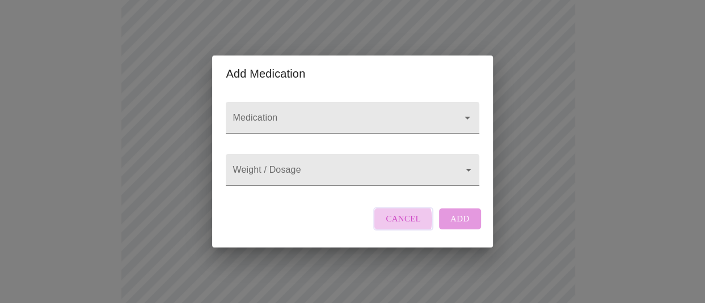
click at [397, 226] on span "Cancel" at bounding box center [402, 218] width 35 height 15
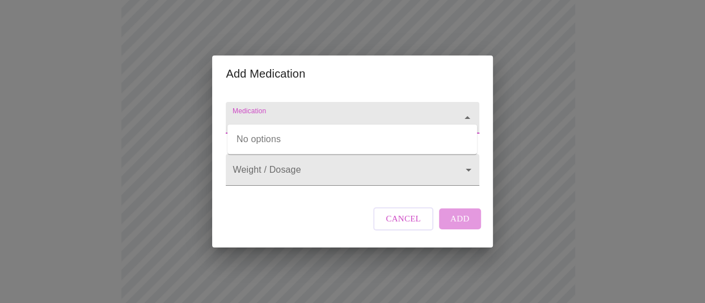
click at [277, 113] on input "Medication" at bounding box center [335, 123] width 211 height 21
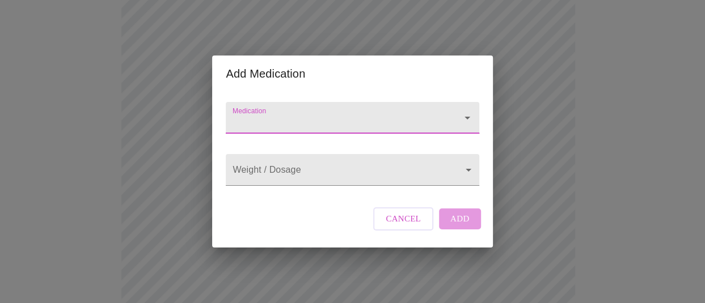
click at [262, 113] on input "Medication" at bounding box center [335, 123] width 211 height 21
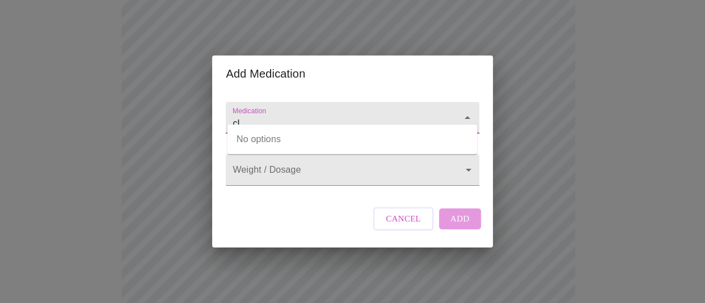
type input "c"
type input "Clonadine"
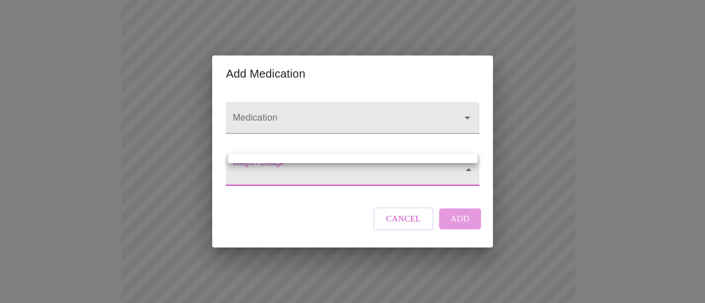
click at [419, 175] on body "MyMenopauseRx Appointments Messaging Labs Uploads Medications Community Refer a…" at bounding box center [352, 301] width 695 height 934
click at [419, 175] on div at bounding box center [352, 151] width 705 height 303
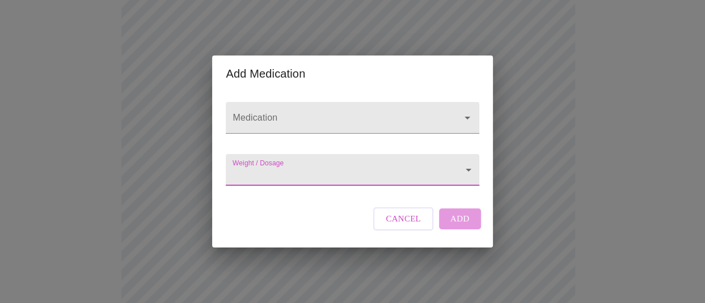
click at [406, 226] on span "Cancel" at bounding box center [402, 218] width 35 height 15
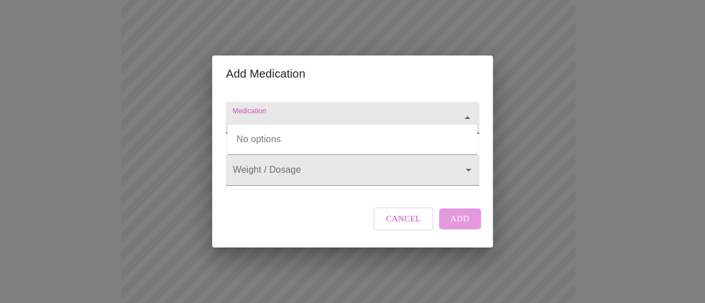
click at [294, 113] on input "Medication" at bounding box center [335, 123] width 211 height 21
type input "k"
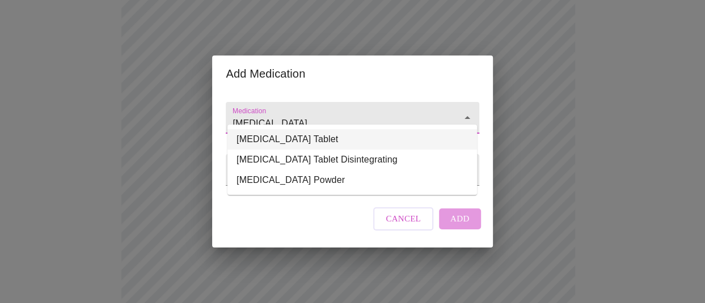
click at [312, 137] on li "[MEDICAL_DATA] Tablet" at bounding box center [351, 139] width 249 height 20
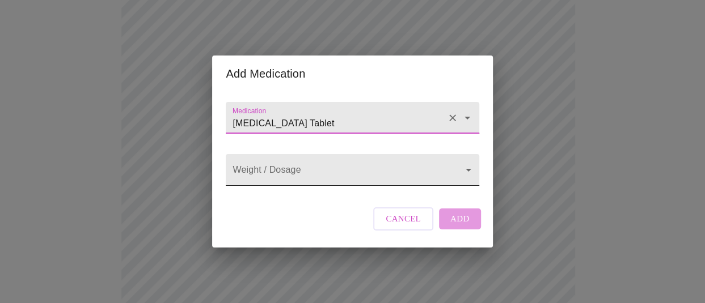
type input "[MEDICAL_DATA] Tablet"
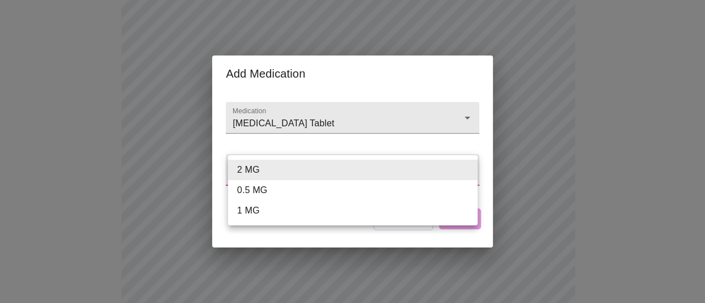
click at [317, 175] on body "MyMenopauseRx Appointments Messaging Labs Uploads Medications Community Refer a…" at bounding box center [352, 301] width 695 height 934
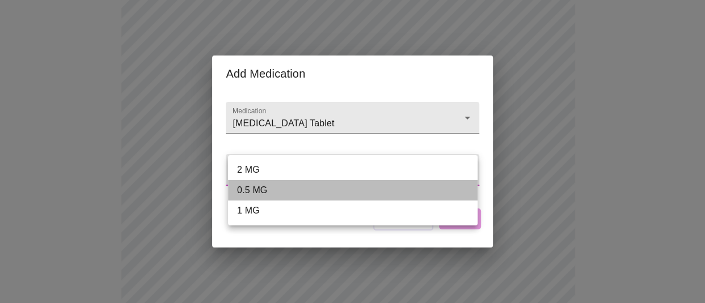
drag, startPoint x: 252, startPoint y: 185, endPoint x: 391, endPoint y: 166, distance: 140.3
click at [252, 186] on li "0.5 MG" at bounding box center [352, 190] width 249 height 20
type input "0.5 MG"
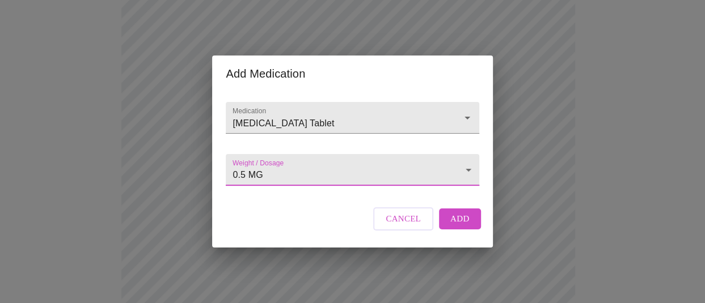
click at [453, 226] on span "Add" at bounding box center [459, 218] width 19 height 15
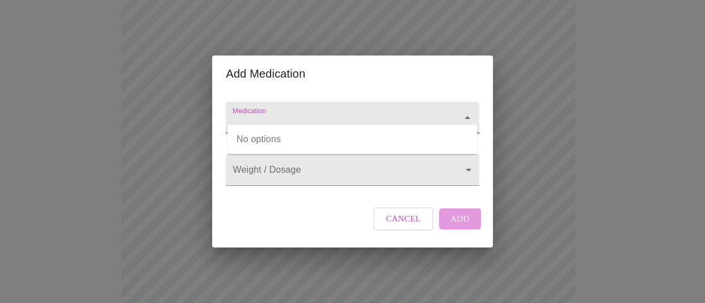
click at [264, 113] on input "Medication" at bounding box center [335, 123] width 211 height 21
type input "estrodial"
click at [357, 113] on input "Medication" at bounding box center [335, 123] width 211 height 21
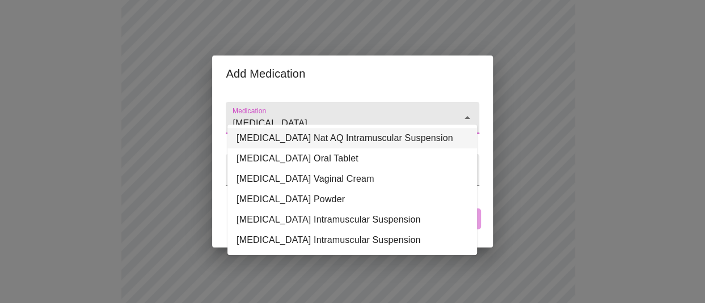
scroll to position [44, 0]
click at [342, 148] on li "[MEDICAL_DATA] Oral Tablet" at bounding box center [351, 158] width 249 height 20
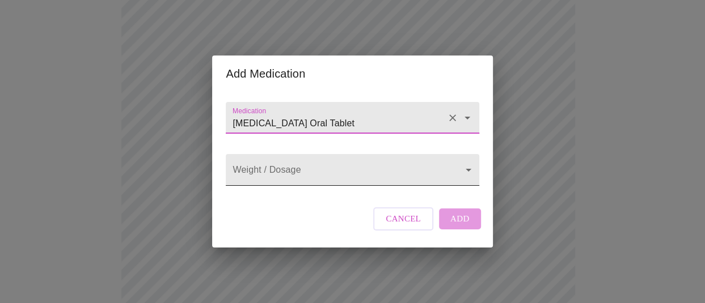
type input "[MEDICAL_DATA] Oral Tablet"
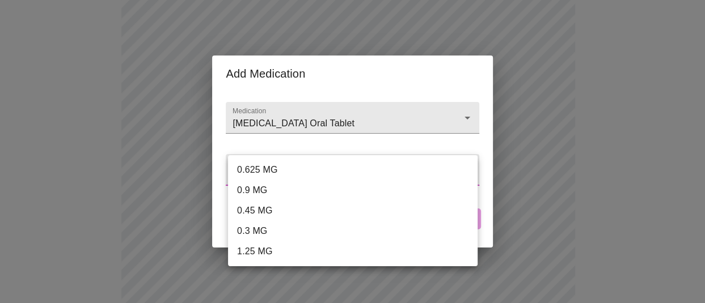
click at [329, 114] on div at bounding box center [352, 151] width 705 height 303
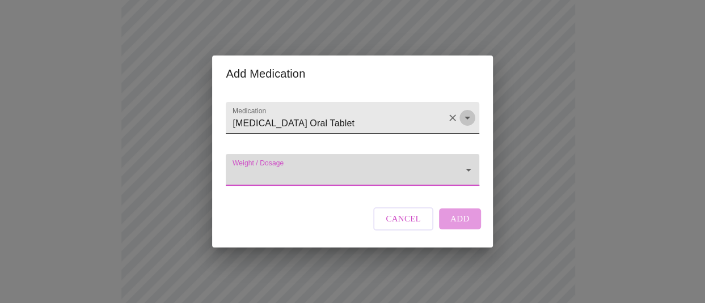
click at [464, 111] on icon "Open" at bounding box center [467, 118] width 14 height 14
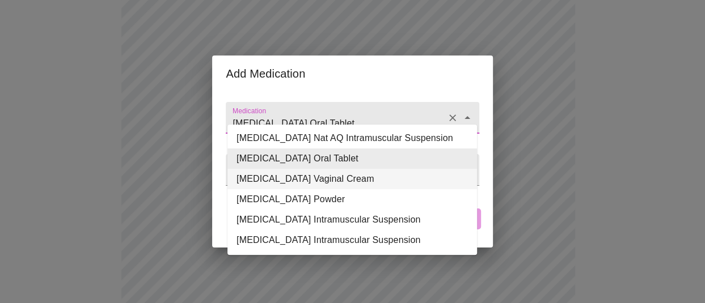
scroll to position [0, 0]
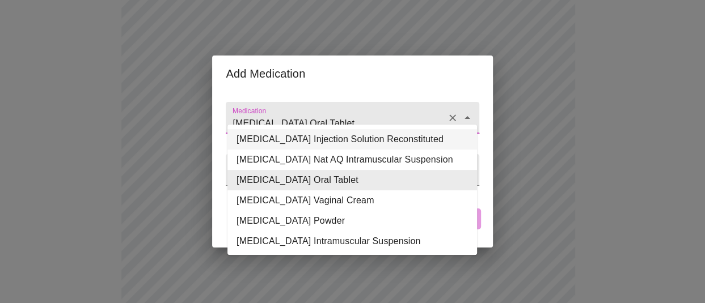
click at [447, 112] on icon "Clear" at bounding box center [452, 117] width 11 height 11
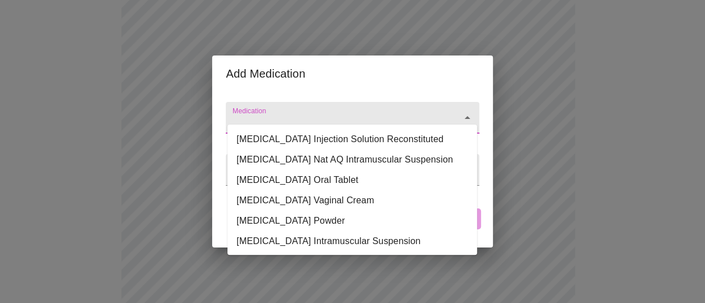
click at [323, 113] on input "Medication" at bounding box center [335, 123] width 211 height 21
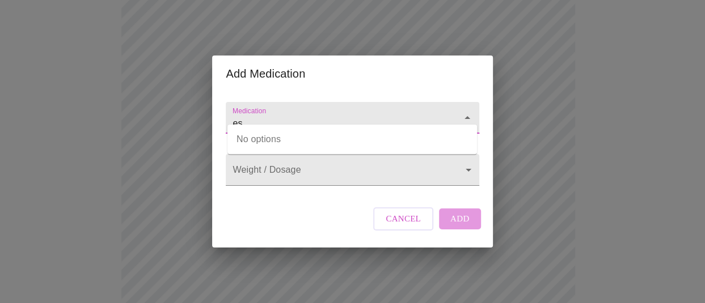
type input "e"
type input "c"
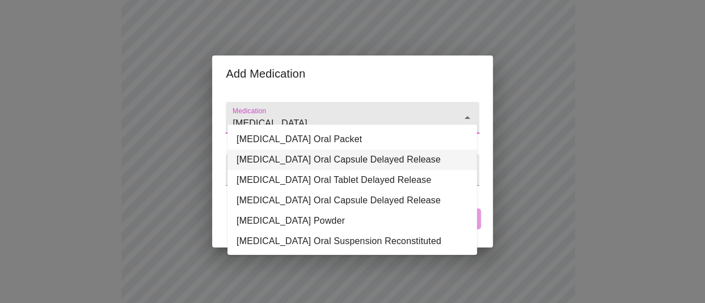
click at [373, 155] on li "[MEDICAL_DATA] Oral Capsule Delayed Release" at bounding box center [351, 160] width 249 height 20
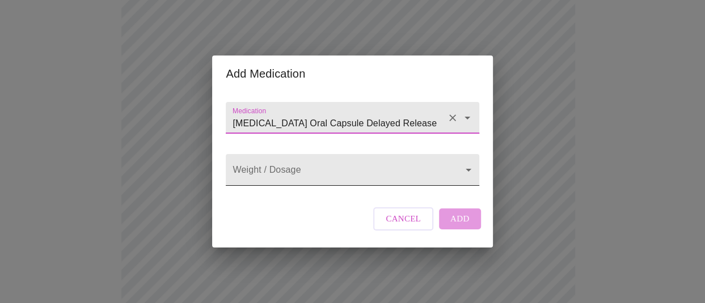
type input "[MEDICAL_DATA] Oral Capsule Delayed Release"
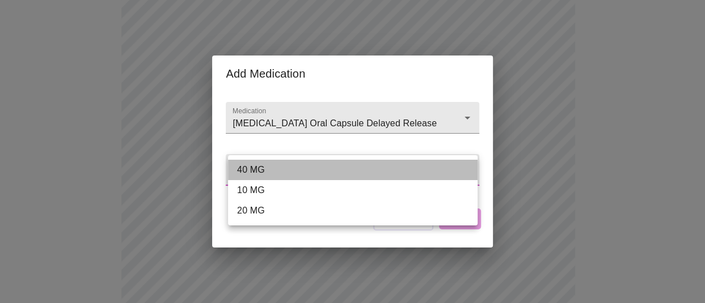
click at [258, 169] on li "40 MG" at bounding box center [352, 170] width 249 height 20
type input "40 MG"
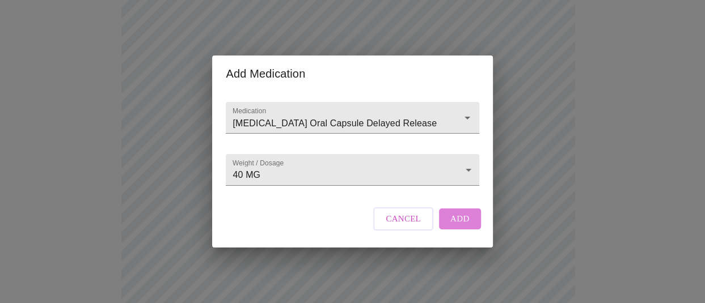
drag, startPoint x: 464, startPoint y: 232, endPoint x: 487, endPoint y: 177, distance: 59.7
click at [464, 226] on span "Add" at bounding box center [459, 218] width 19 height 15
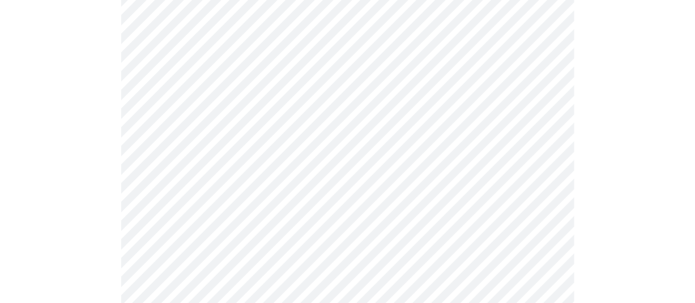
scroll to position [410, 0]
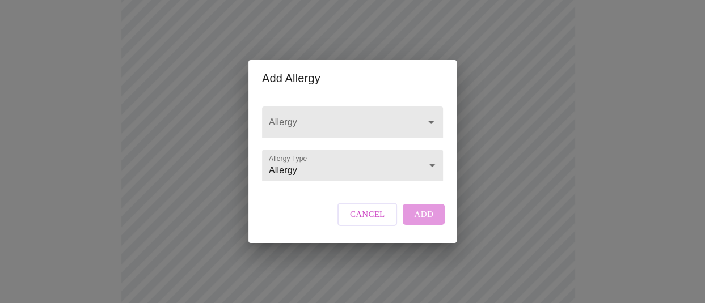
click at [327, 120] on input "Allergy" at bounding box center [335, 127] width 139 height 21
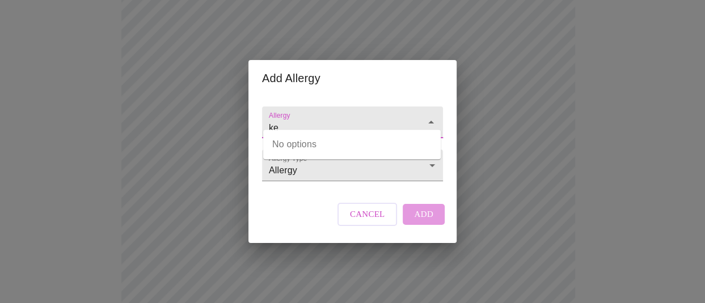
type input "k"
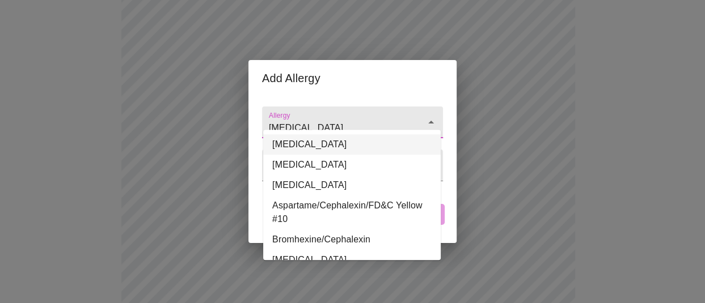
click at [295, 135] on li "[MEDICAL_DATA]" at bounding box center [351, 144] width 177 height 20
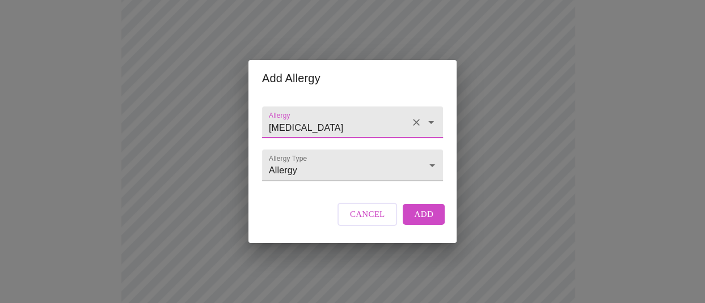
type input "[MEDICAL_DATA]"
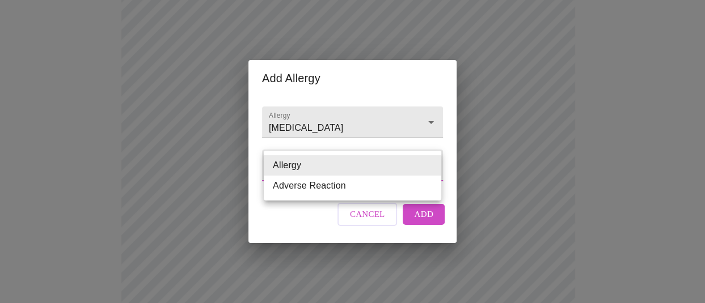
click at [402, 172] on body "MyMenopauseRx Appointments Messaging Labs Uploads Medications Community Refer a…" at bounding box center [352, 102] width 695 height 1017
click at [401, 169] on li "Allergy" at bounding box center [352, 165] width 177 height 20
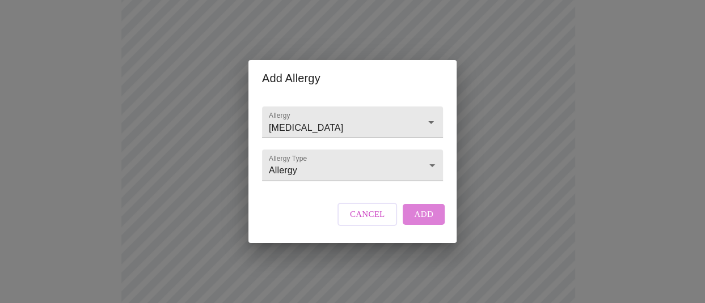
drag, startPoint x: 435, startPoint y: 231, endPoint x: 431, endPoint y: 222, distance: 10.2
click at [432, 224] on button "Add" at bounding box center [423, 214] width 42 height 20
click at [325, 118] on input "Allergy" at bounding box center [335, 127] width 139 height 21
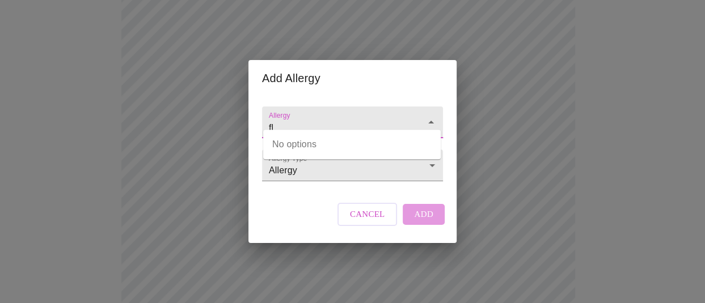
type input "f"
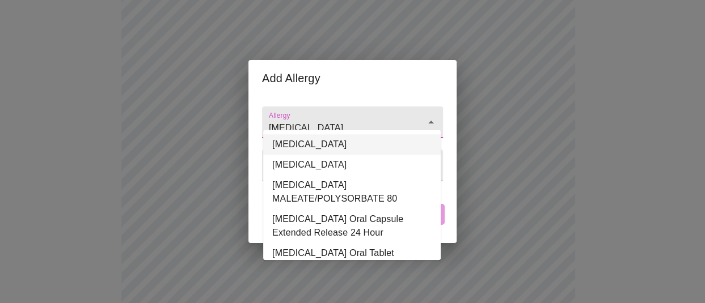
click at [323, 139] on li "[MEDICAL_DATA]" at bounding box center [351, 144] width 177 height 20
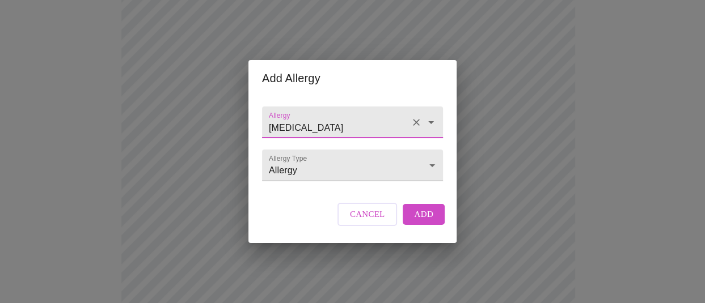
type input "[MEDICAL_DATA]"
click at [418, 222] on span "Add" at bounding box center [423, 214] width 19 height 15
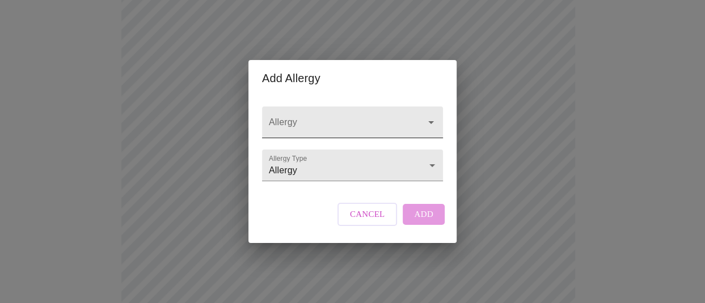
drag, startPoint x: 302, startPoint y: 112, endPoint x: 329, endPoint y: 107, distance: 27.0
click at [304, 117] on input "Allergy" at bounding box center [335, 127] width 139 height 21
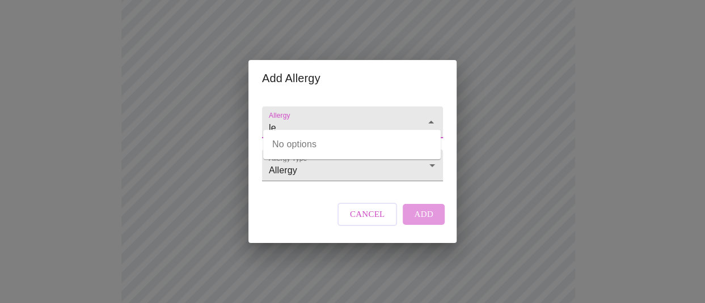
type input "l"
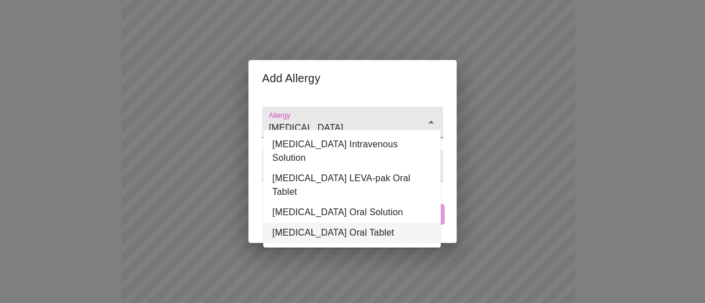
click at [317, 223] on li "[MEDICAL_DATA] Oral Tablet" at bounding box center [351, 233] width 177 height 20
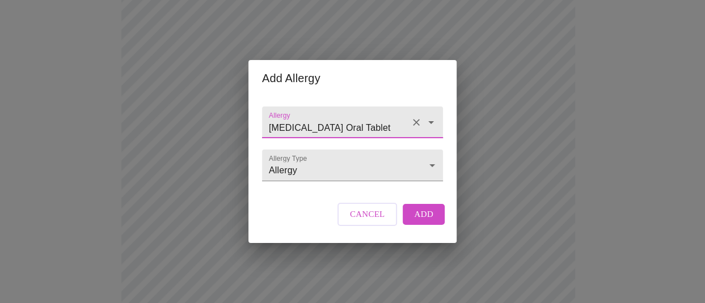
type input "[MEDICAL_DATA] Oral Tablet"
drag, startPoint x: 432, startPoint y: 226, endPoint x: 423, endPoint y: 217, distance: 13.2
click at [432, 224] on button "Add" at bounding box center [423, 214] width 42 height 20
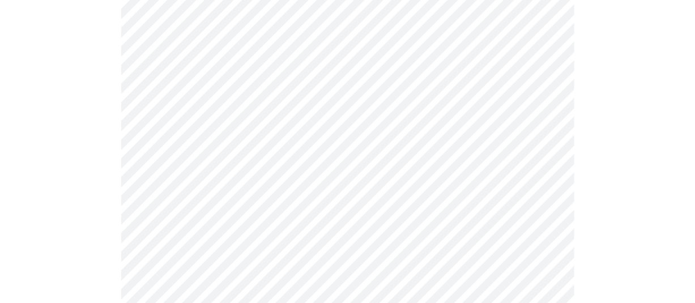
scroll to position [733, 0]
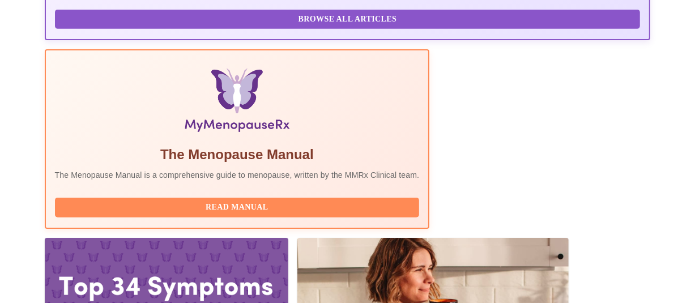
scroll to position [332, 0]
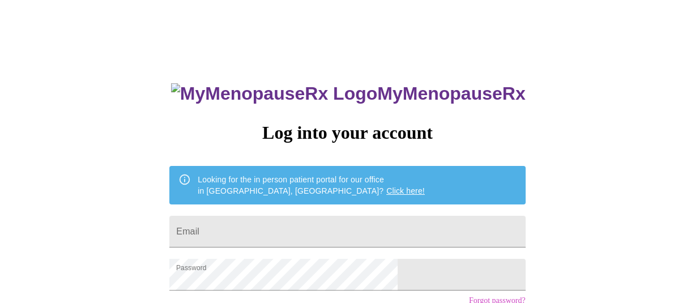
scroll to position [95, 0]
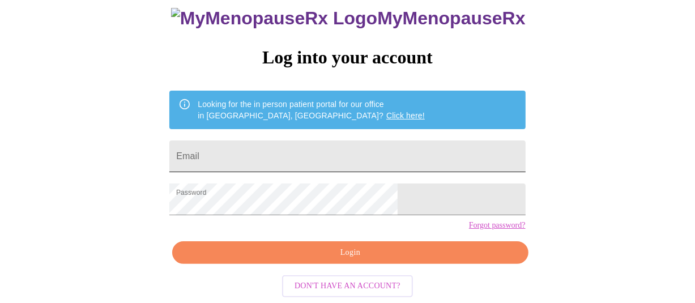
click at [292, 142] on input "Email" at bounding box center [347, 157] width 356 height 32
type input "[EMAIL_ADDRESS][DOMAIN_NAME]"
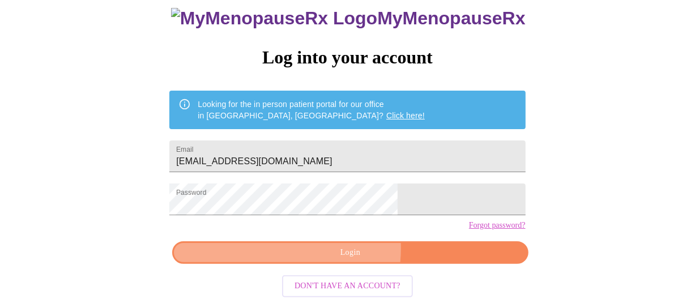
click at [313, 248] on span "Login" at bounding box center [350, 253] width 330 height 14
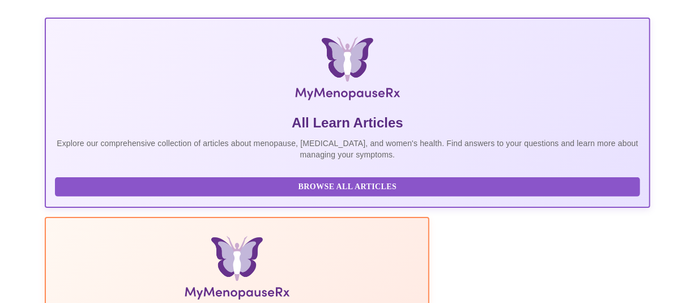
scroll to position [265, 0]
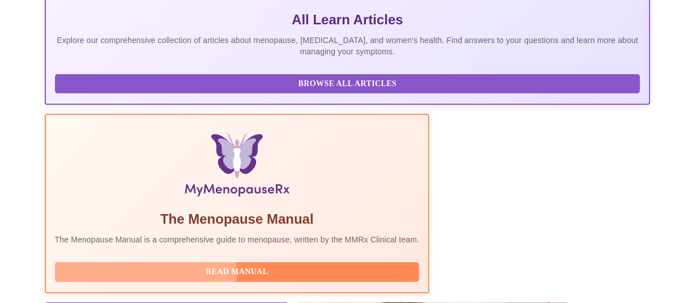
click at [311, 265] on span "Read Manual" at bounding box center [237, 272] width 342 height 14
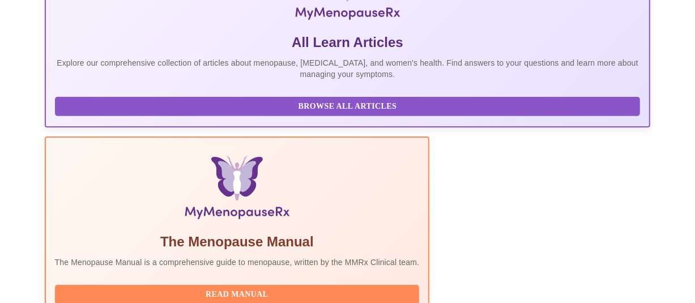
scroll to position [332, 0]
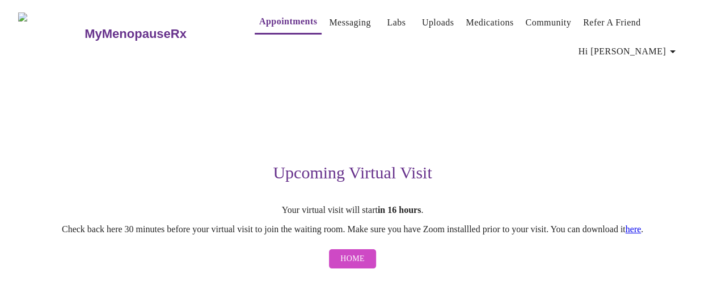
click at [641, 232] on link "here" at bounding box center [633, 229] width 16 height 10
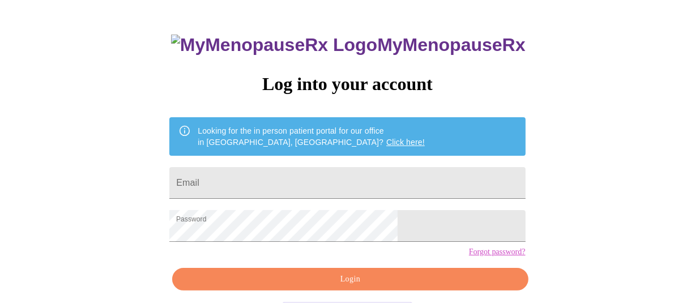
scroll to position [95, 0]
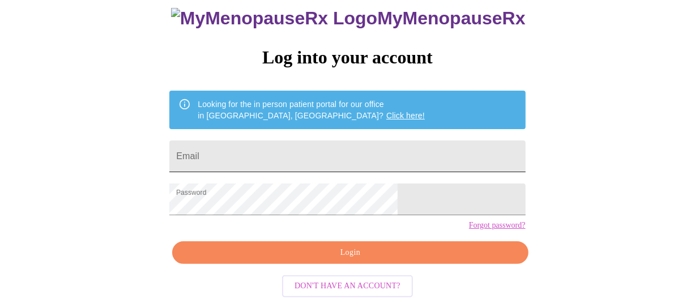
click at [323, 141] on input "Email" at bounding box center [347, 157] width 356 height 32
type input "[EMAIL_ADDRESS][DOMAIN_NAME]"
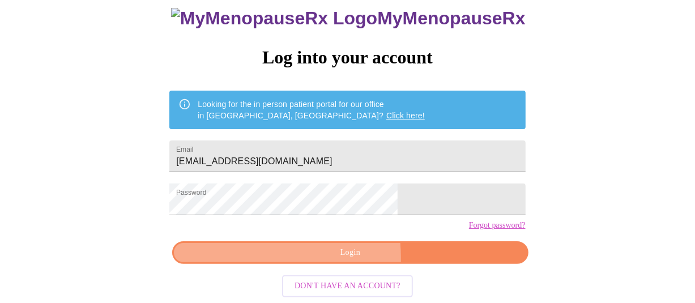
click at [301, 258] on span "Login" at bounding box center [350, 253] width 330 height 14
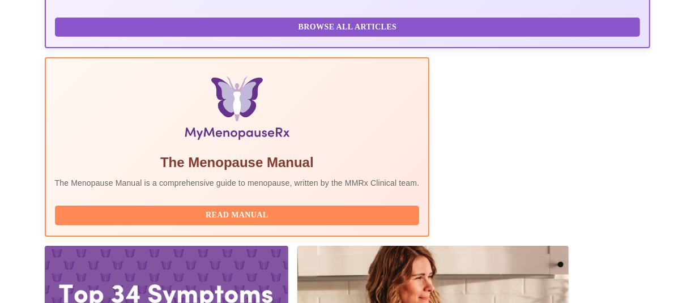
scroll to position [332, 0]
